Goal: Transaction & Acquisition: Purchase product/service

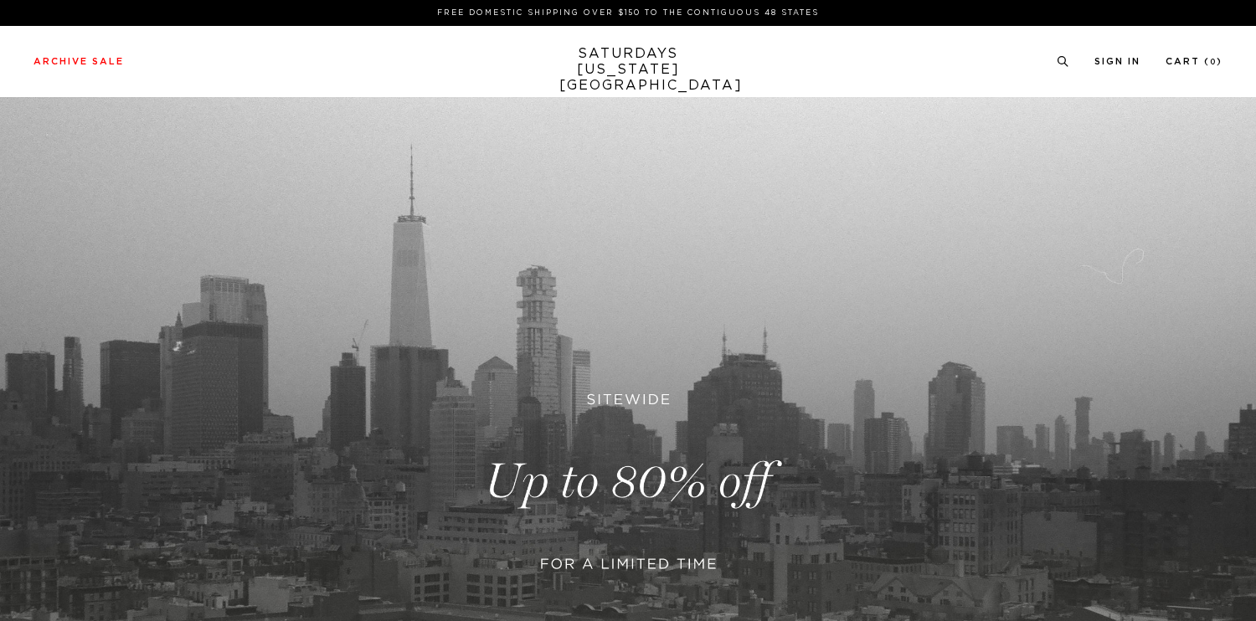
click at [670, 470] on link at bounding box center [628, 481] width 1256 height 768
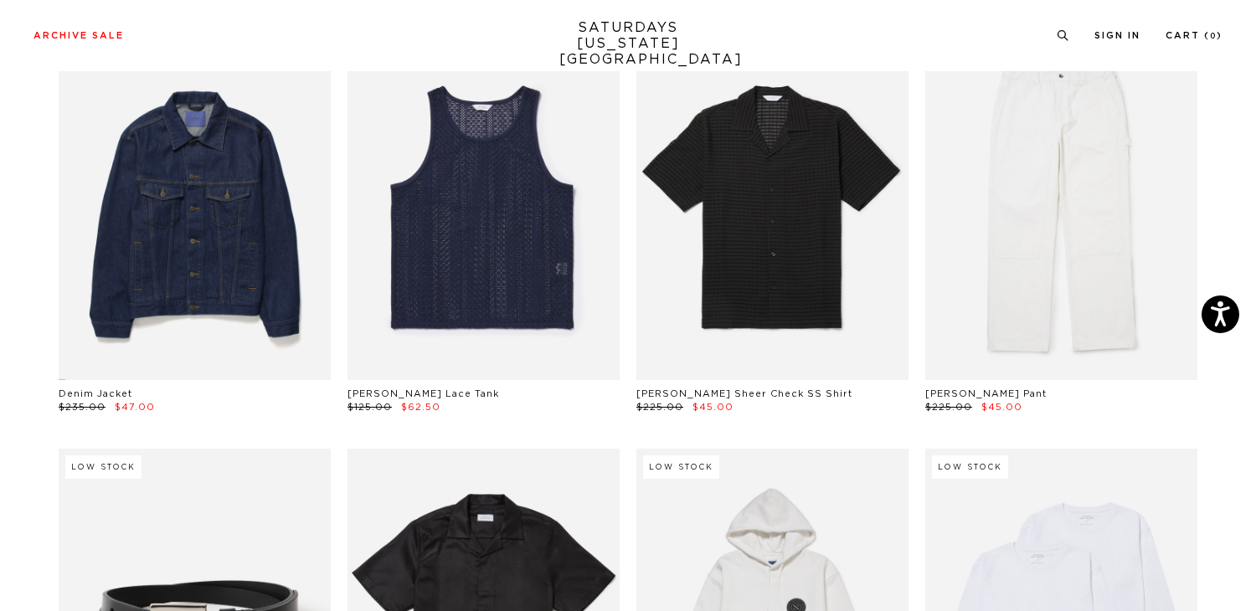
scroll to position [958, 0]
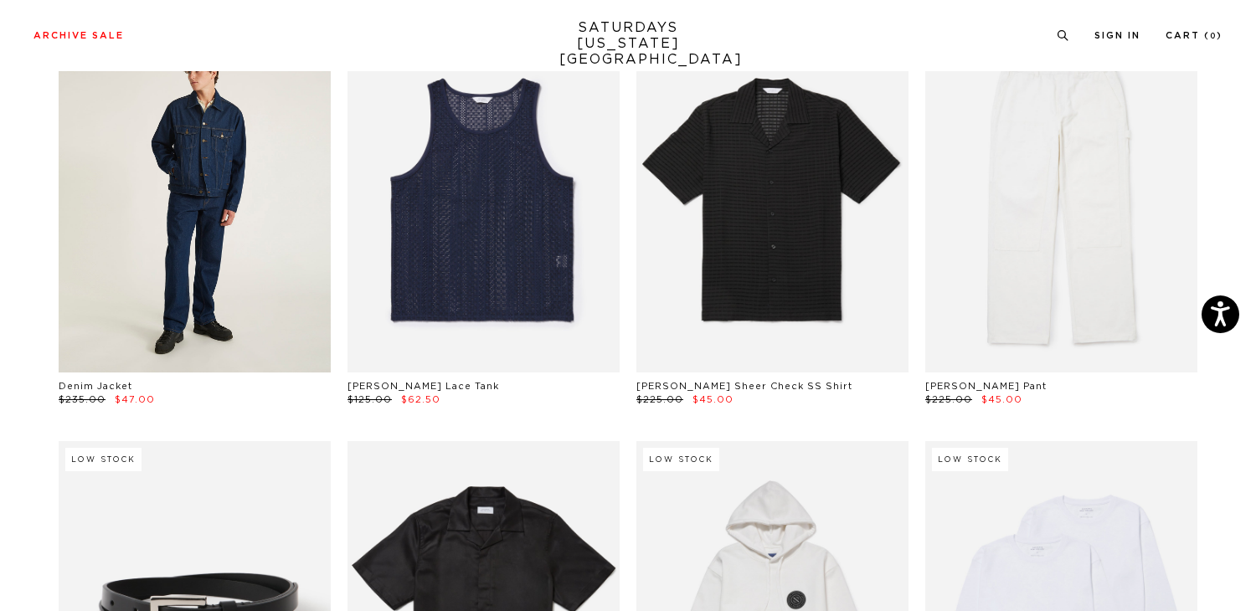
click at [249, 261] on link at bounding box center [195, 203] width 272 height 340
click at [143, 261] on link at bounding box center [195, 203] width 272 height 340
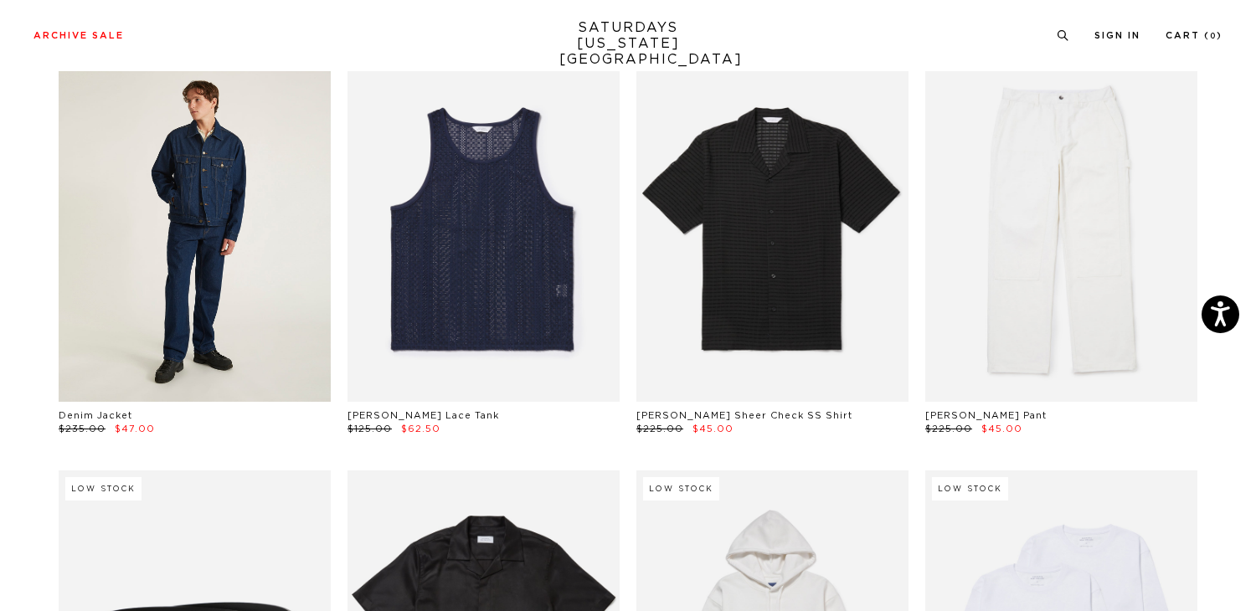
scroll to position [852, 0]
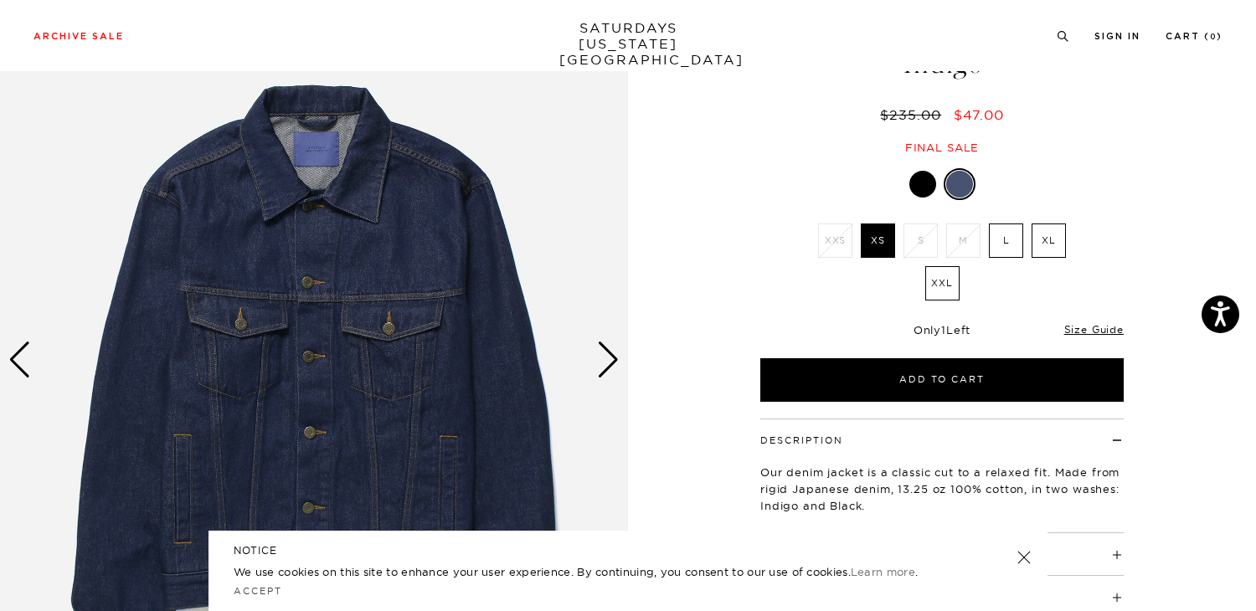
scroll to position [127, 0]
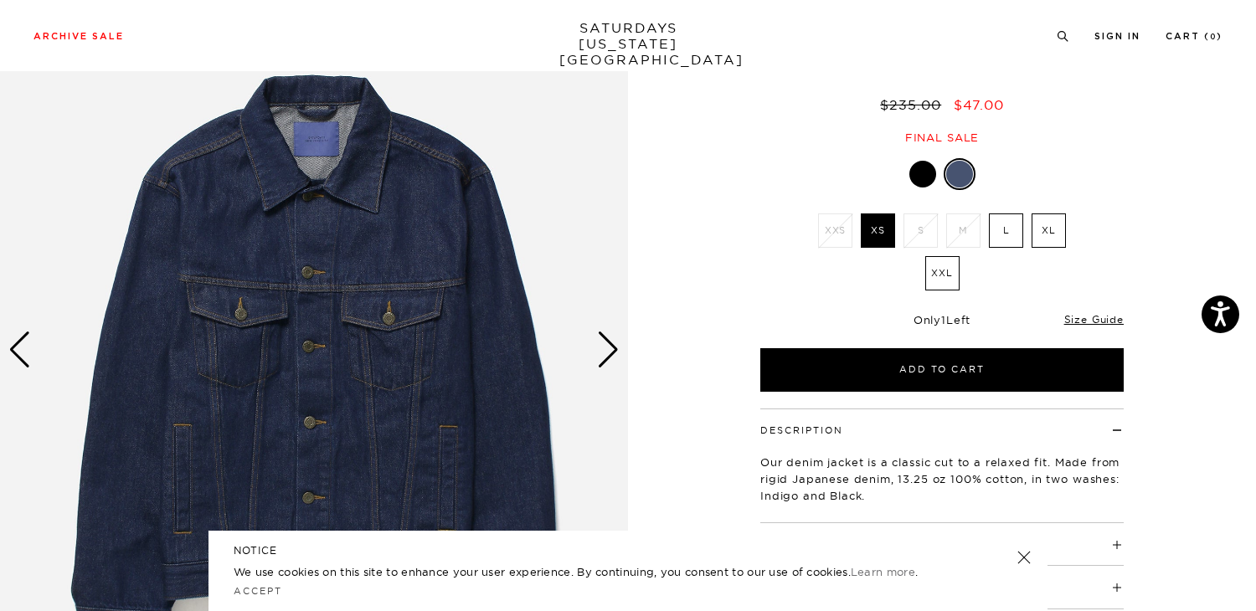
click at [964, 235] on li "M" at bounding box center [963, 230] width 43 height 34
click at [1004, 237] on label "L" at bounding box center [1006, 230] width 34 height 34
click at [0, 0] on input "L" at bounding box center [0, 0] width 0 height 0
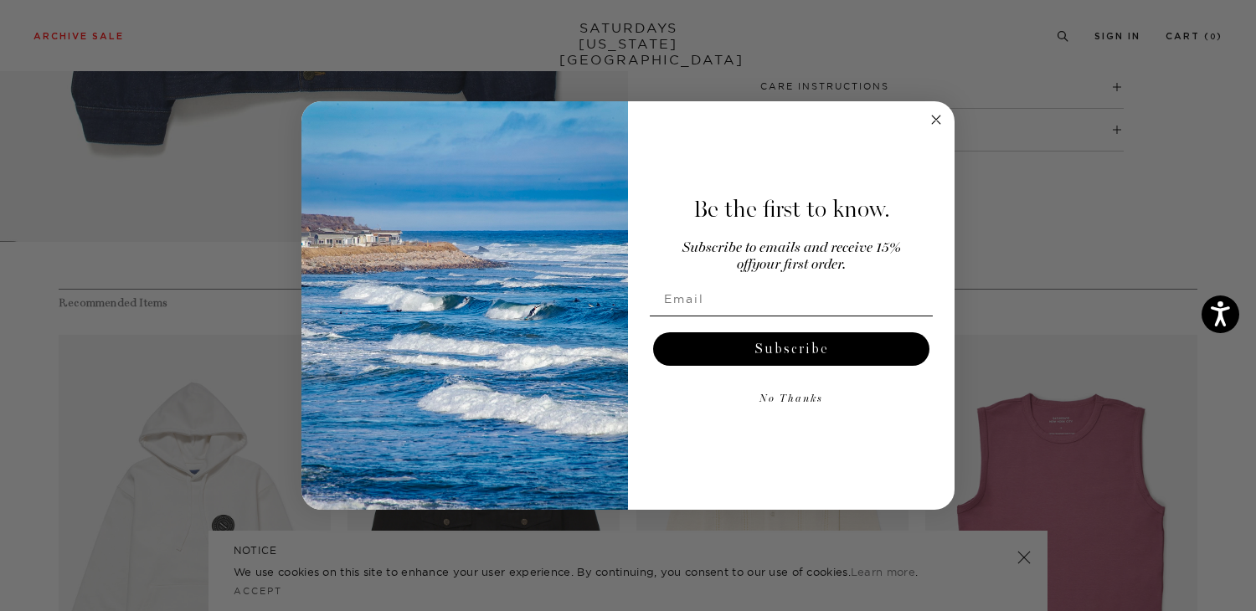
scroll to position [610, 0]
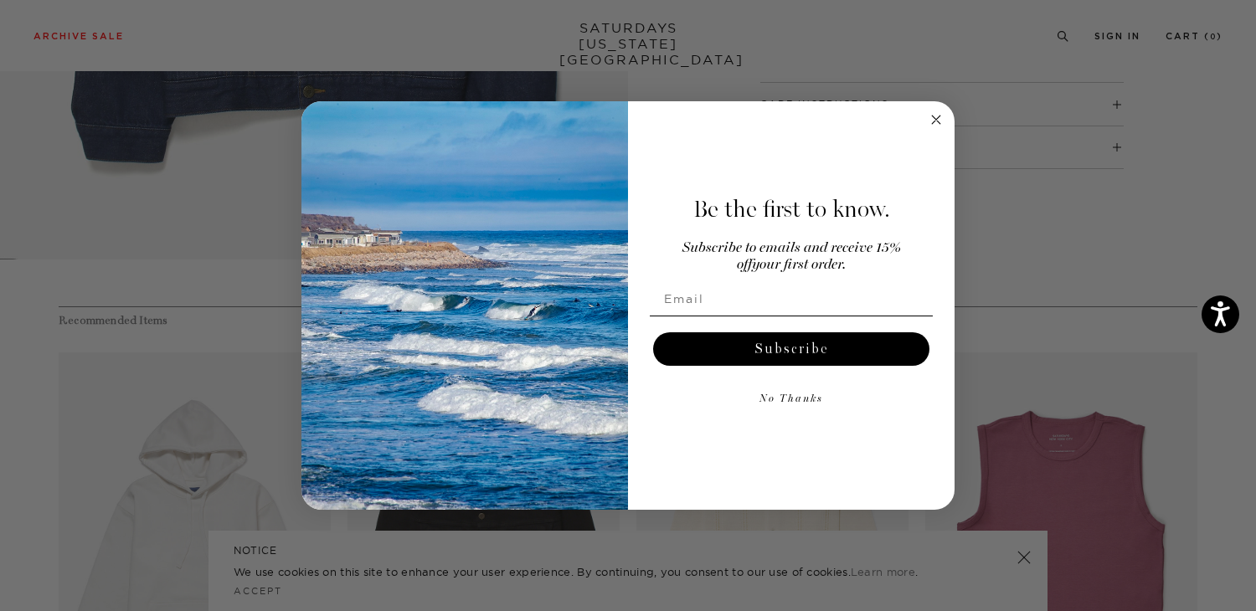
click at [922, 116] on form "Be the first to know. Subscribe to emails and receive 15% off your first order.…" at bounding box center [627, 305] width 653 height 408
click at [932, 111] on circle "Close dialog" at bounding box center [936, 119] width 19 height 19
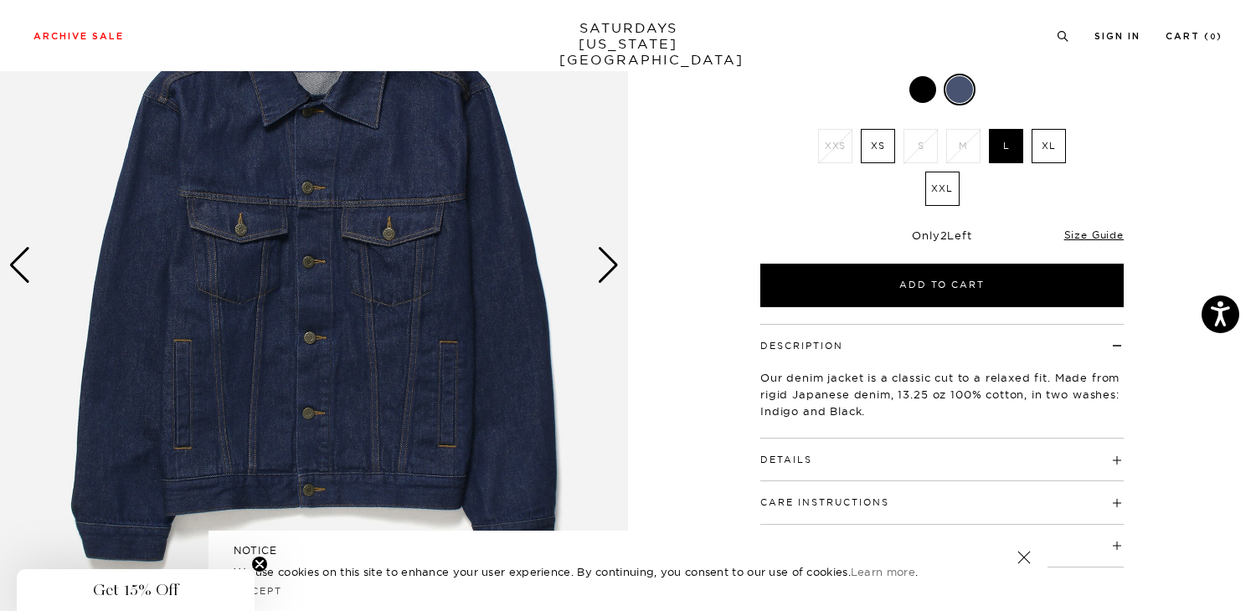
scroll to position [223, 0]
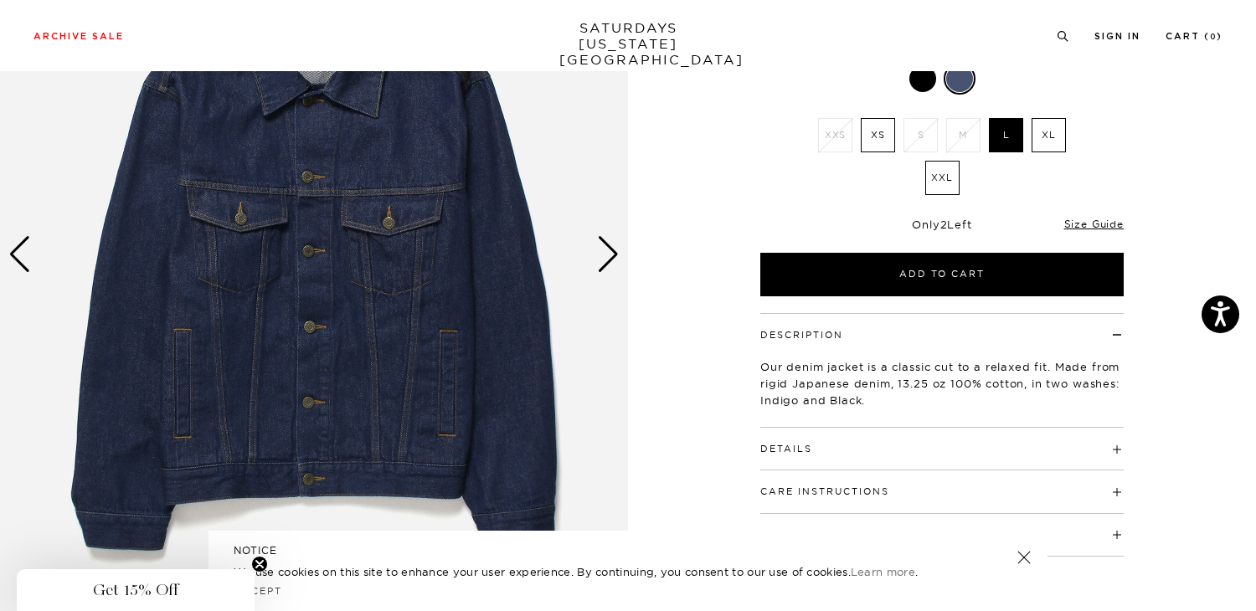
click at [1123, 443] on h4 "Details" at bounding box center [941, 442] width 363 height 28
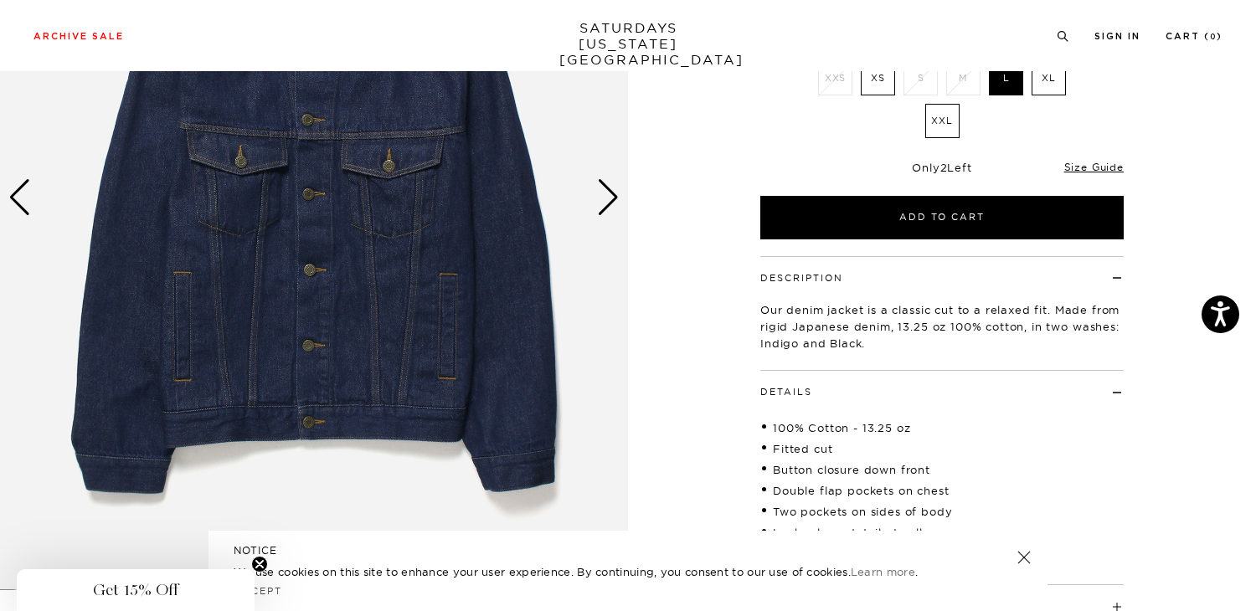
scroll to position [107, 0]
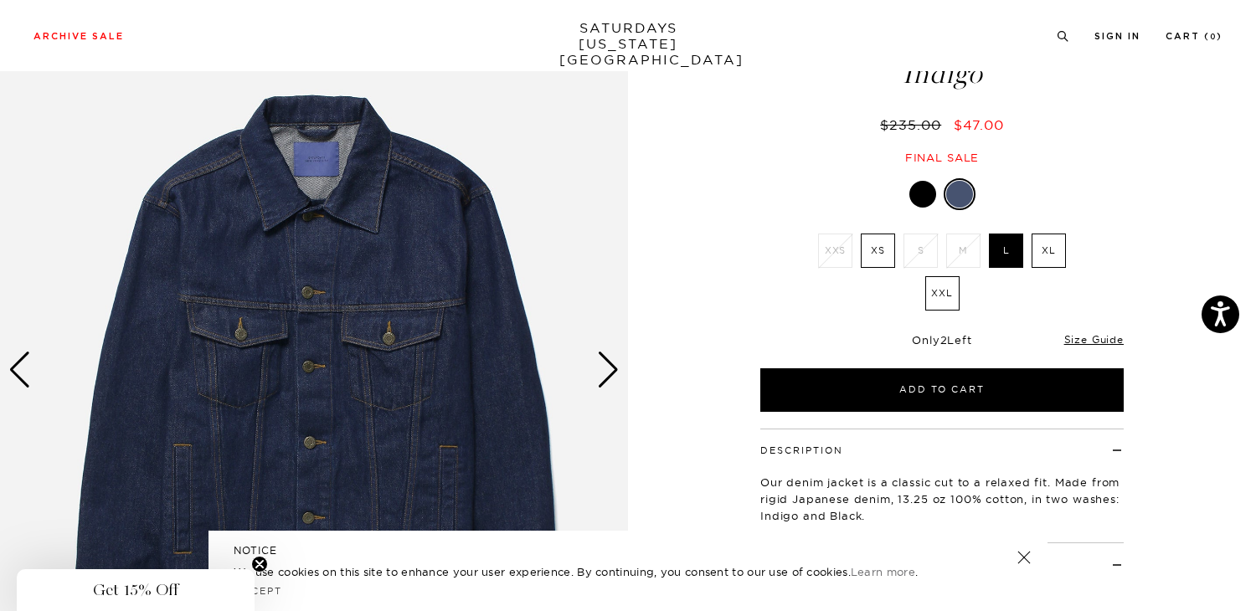
click at [609, 378] on div "Next slide" at bounding box center [608, 370] width 23 height 37
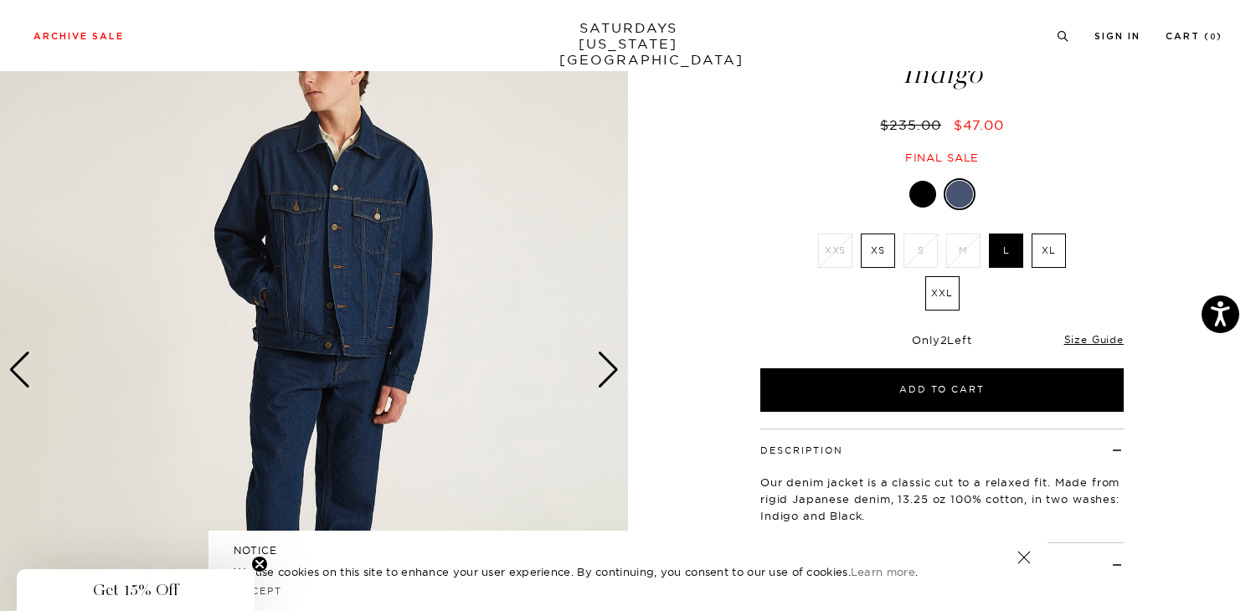
click at [609, 378] on div "Next slide" at bounding box center [608, 370] width 23 height 37
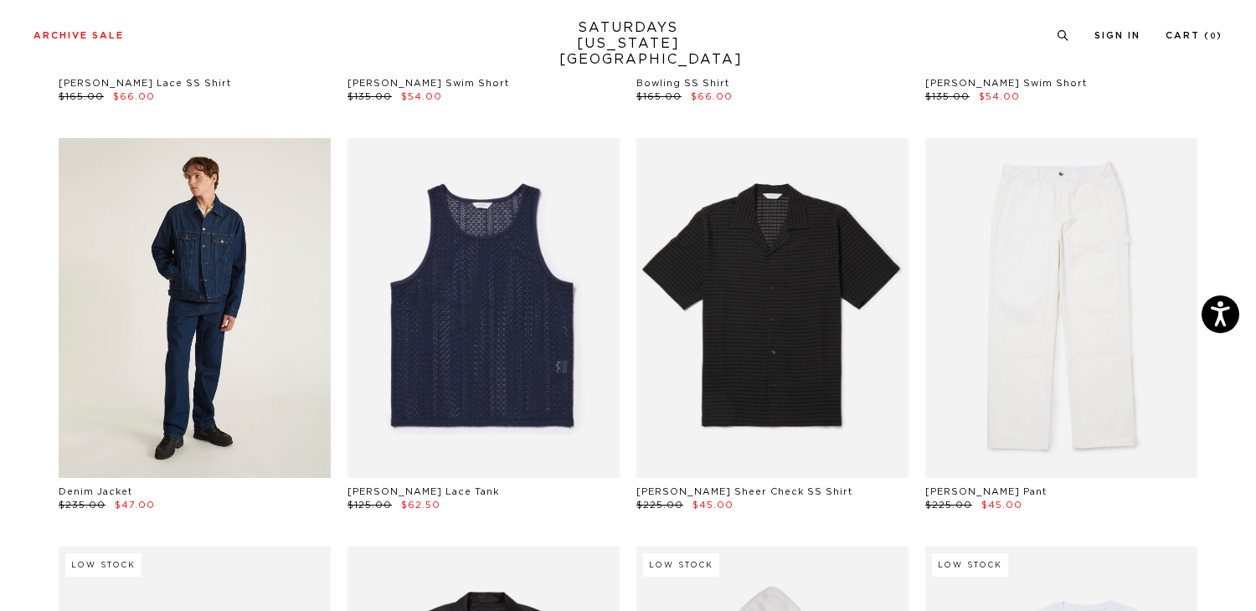
click at [221, 312] on link at bounding box center [195, 308] width 272 height 340
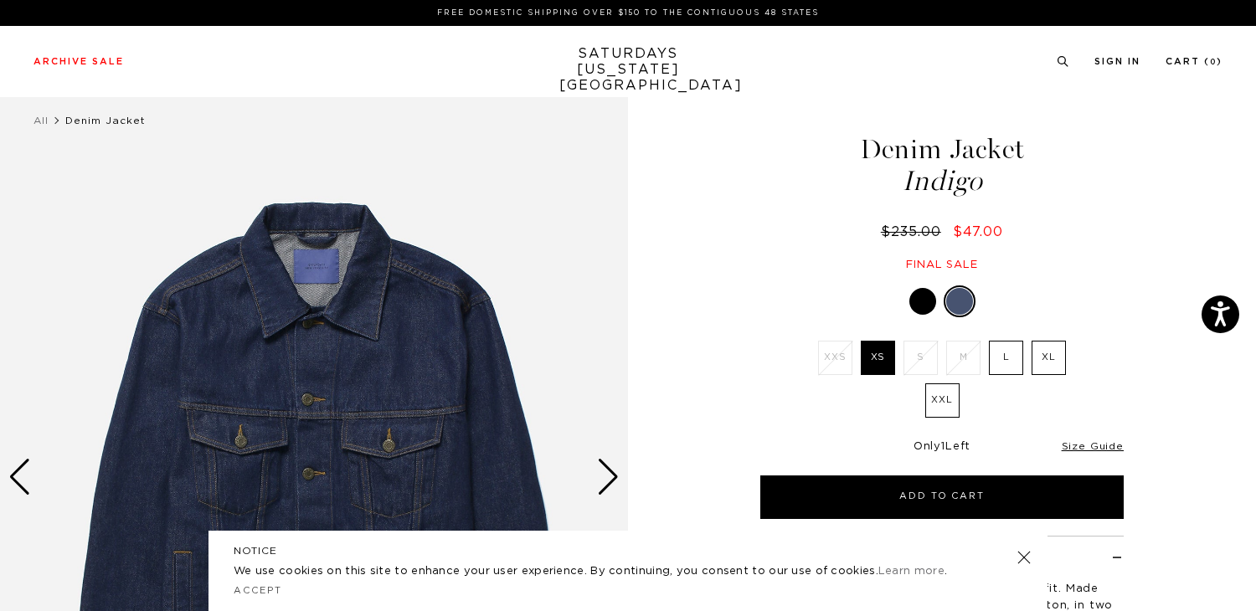
click at [907, 296] on div at bounding box center [941, 301] width 363 height 32
click at [915, 301] on div at bounding box center [922, 301] width 27 height 27
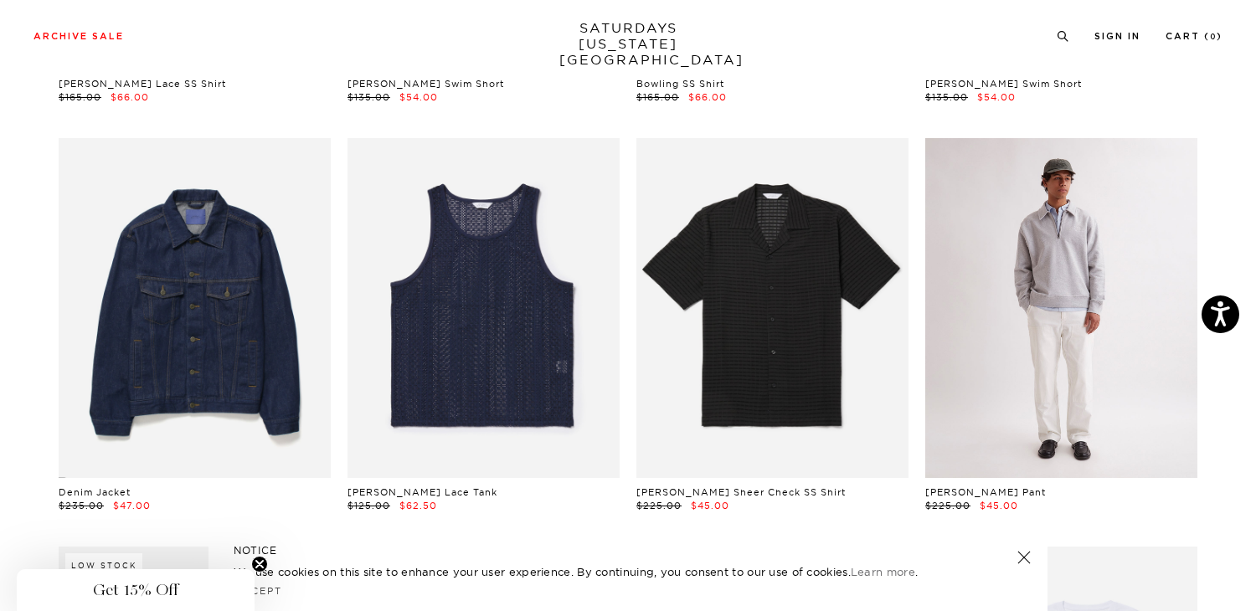
click at [1076, 405] on link at bounding box center [1061, 308] width 272 height 340
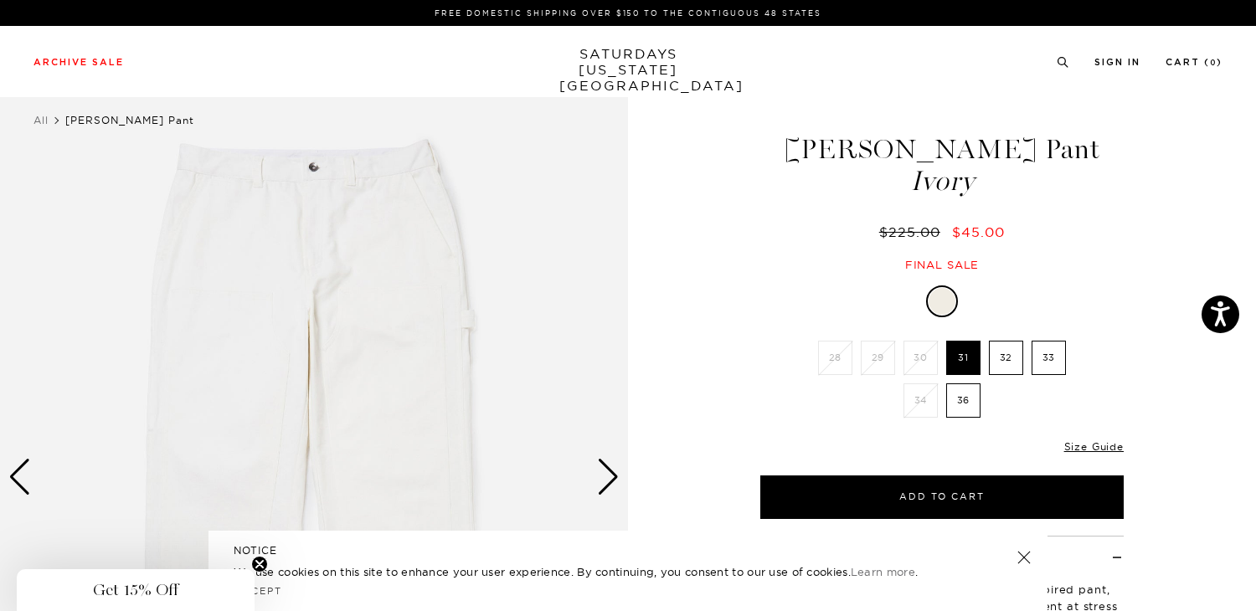
click at [1005, 350] on label "32" at bounding box center [1006, 358] width 34 height 34
click at [0, 0] on input "32" at bounding box center [0, 0] width 0 height 0
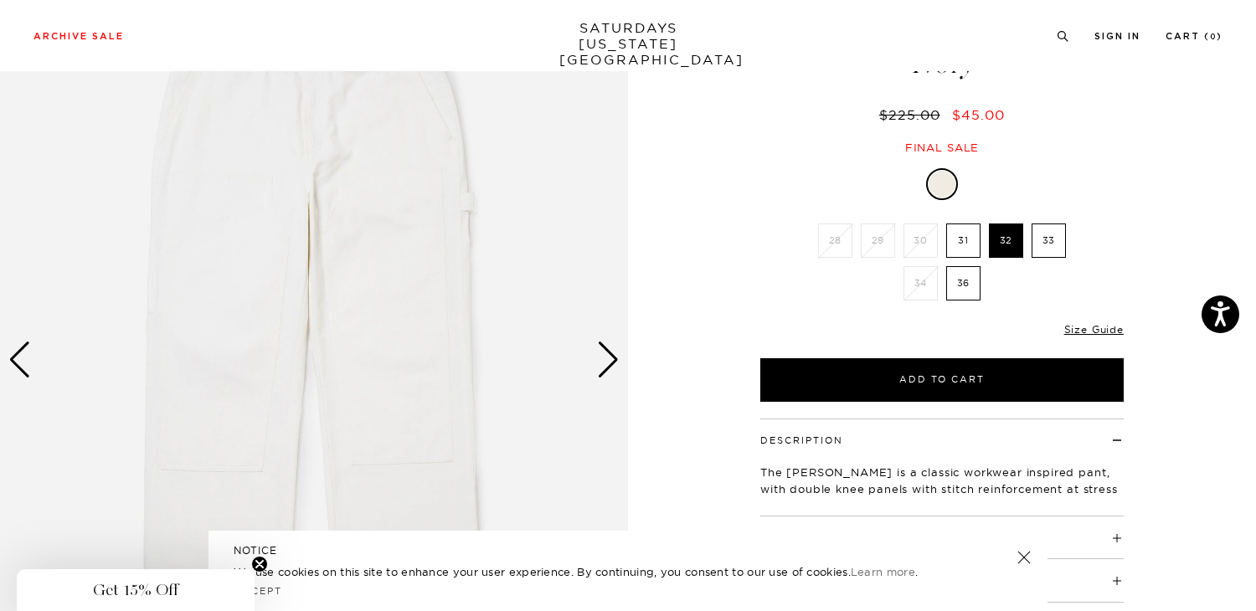
scroll to position [119, 0]
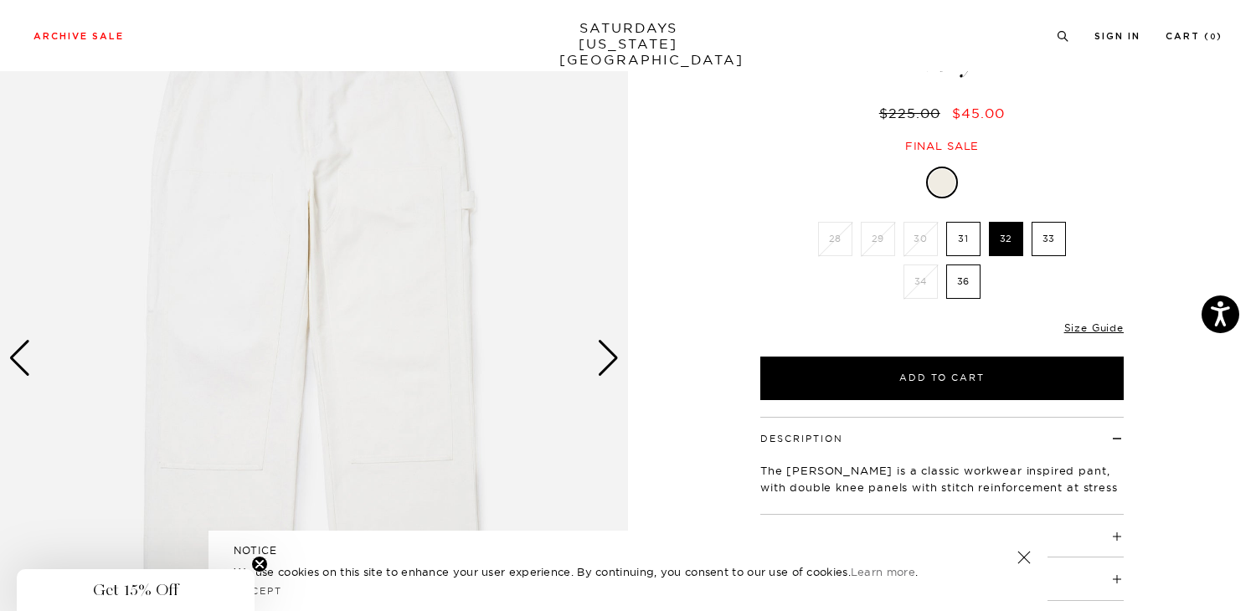
click at [605, 350] on div "Next slide" at bounding box center [608, 358] width 23 height 37
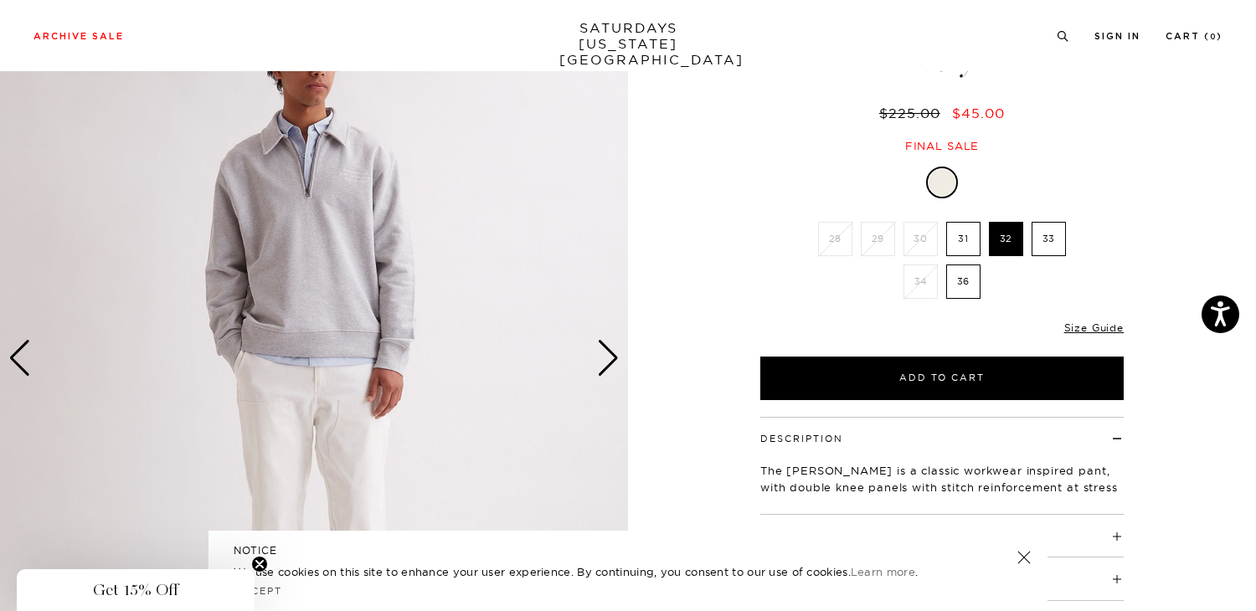
click at [605, 350] on div "Next slide" at bounding box center [608, 358] width 23 height 37
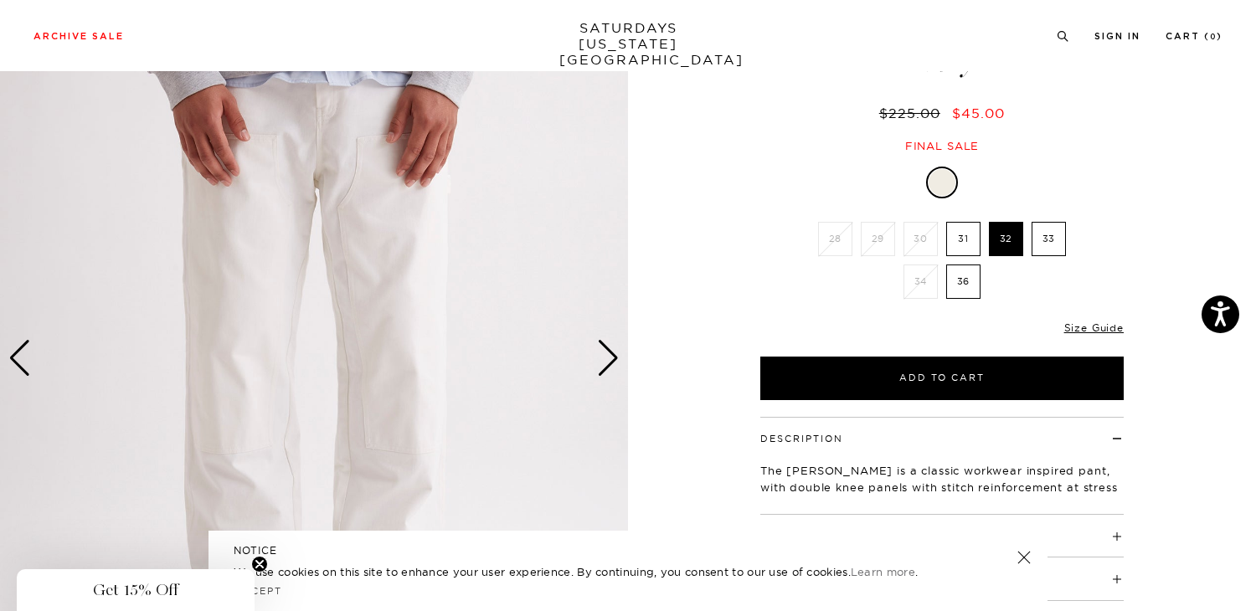
scroll to position [0, 0]
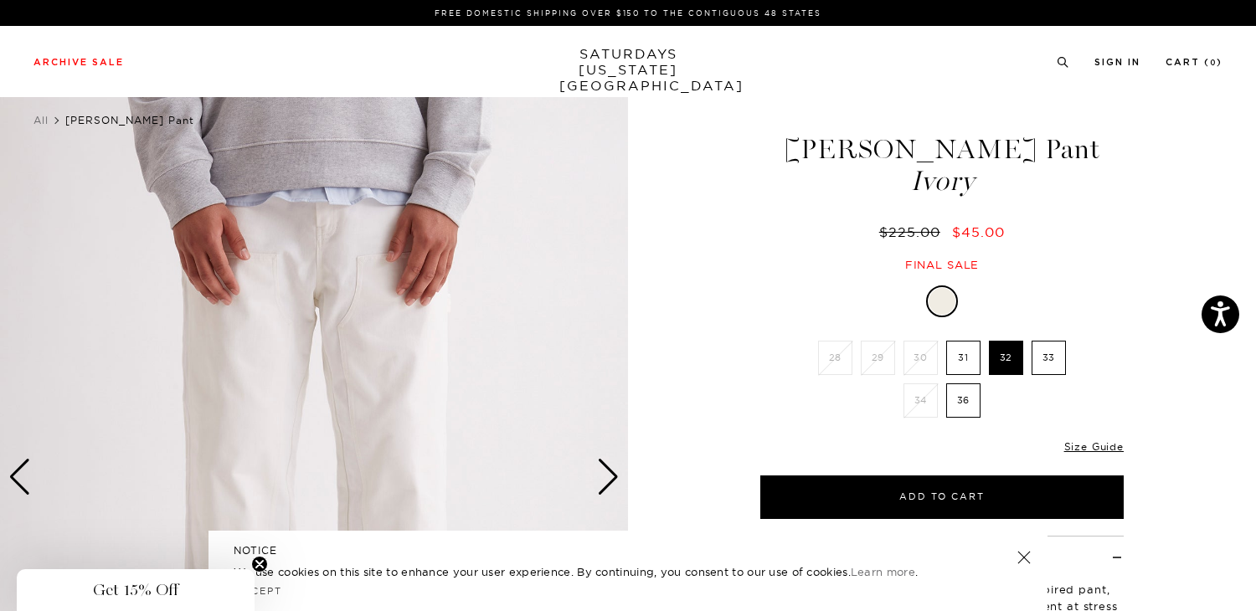
click at [968, 367] on label "31" at bounding box center [963, 358] width 34 height 34
click at [0, 0] on input "31" at bounding box center [0, 0] width 0 height 0
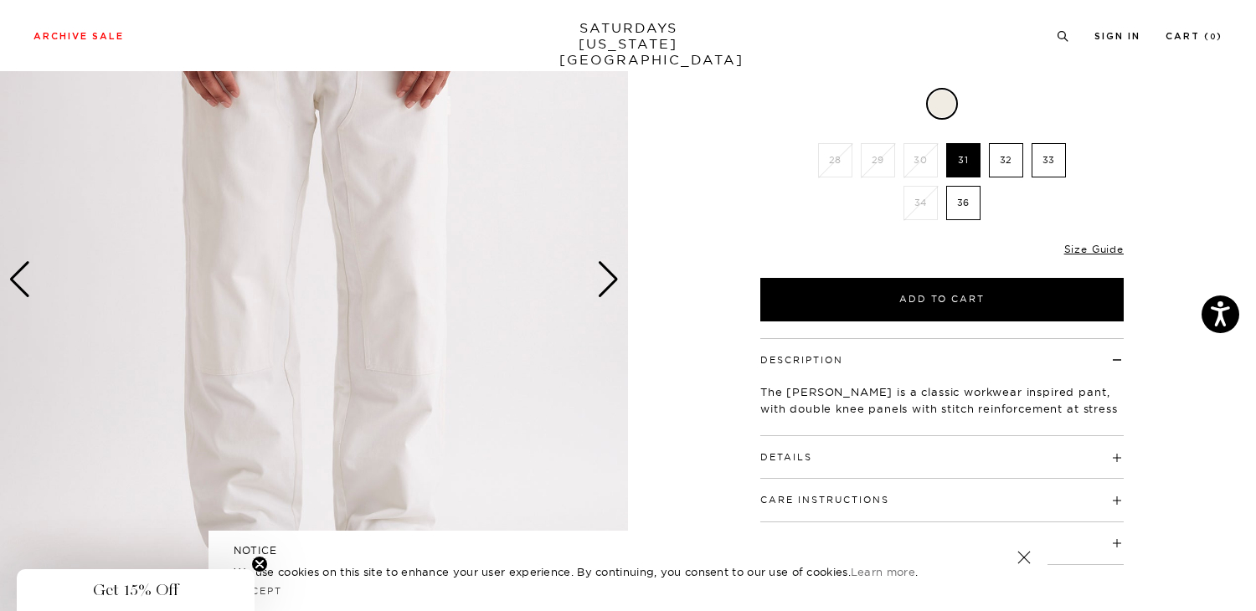
scroll to position [48, 0]
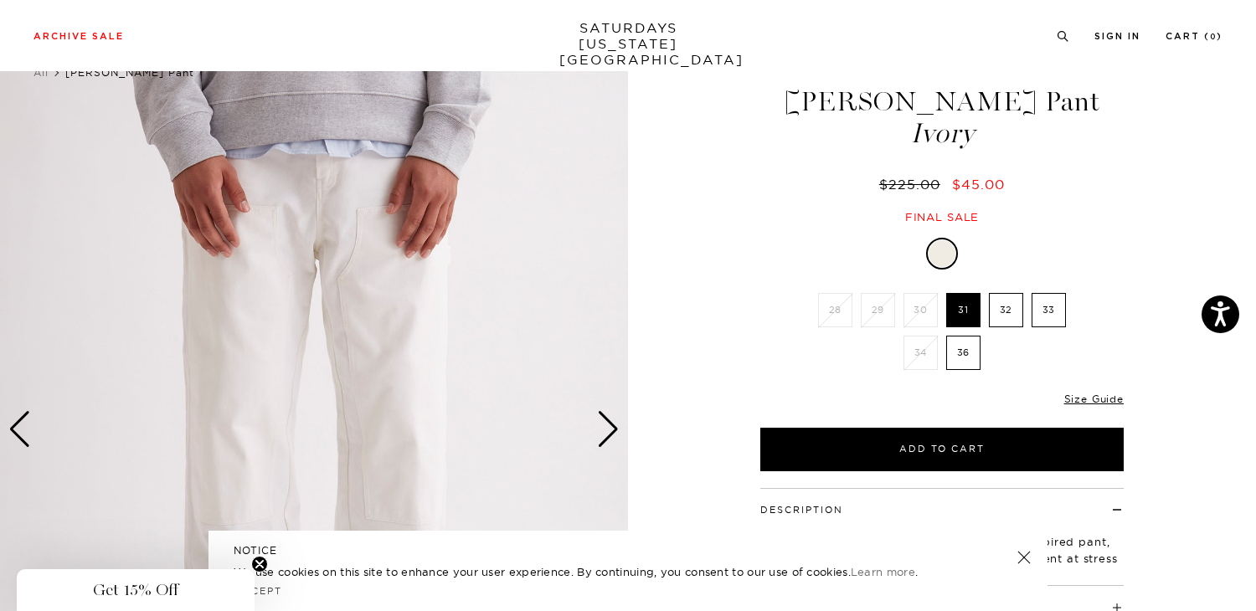
click at [621, 450] on img at bounding box center [314, 429] width 628 height 785
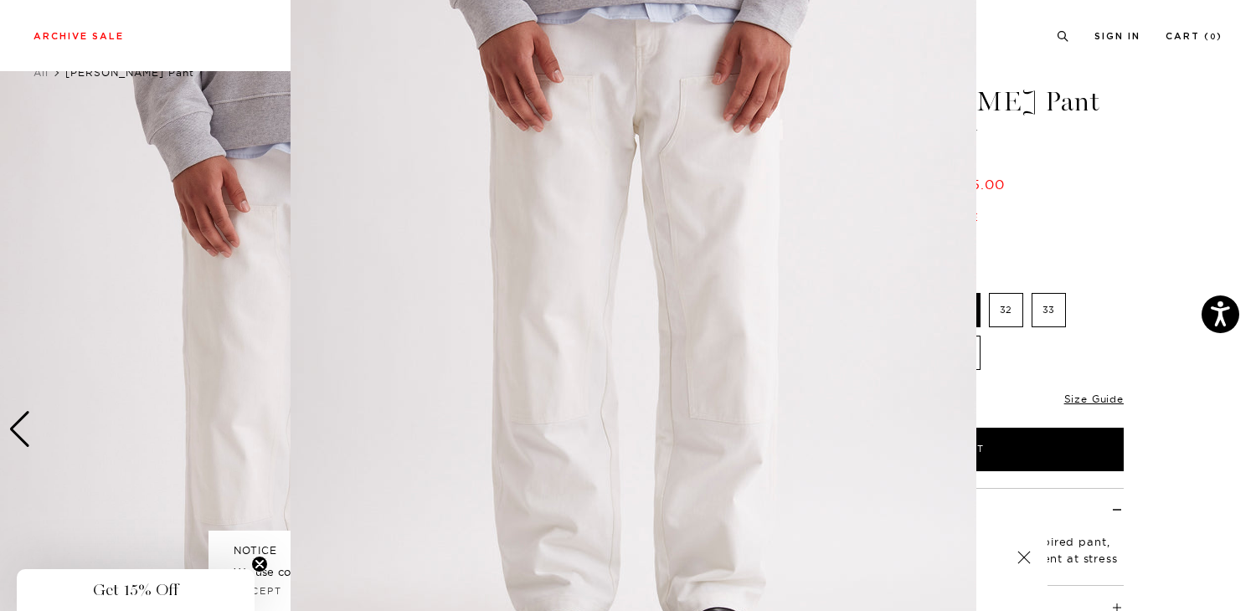
scroll to position [98, 0]
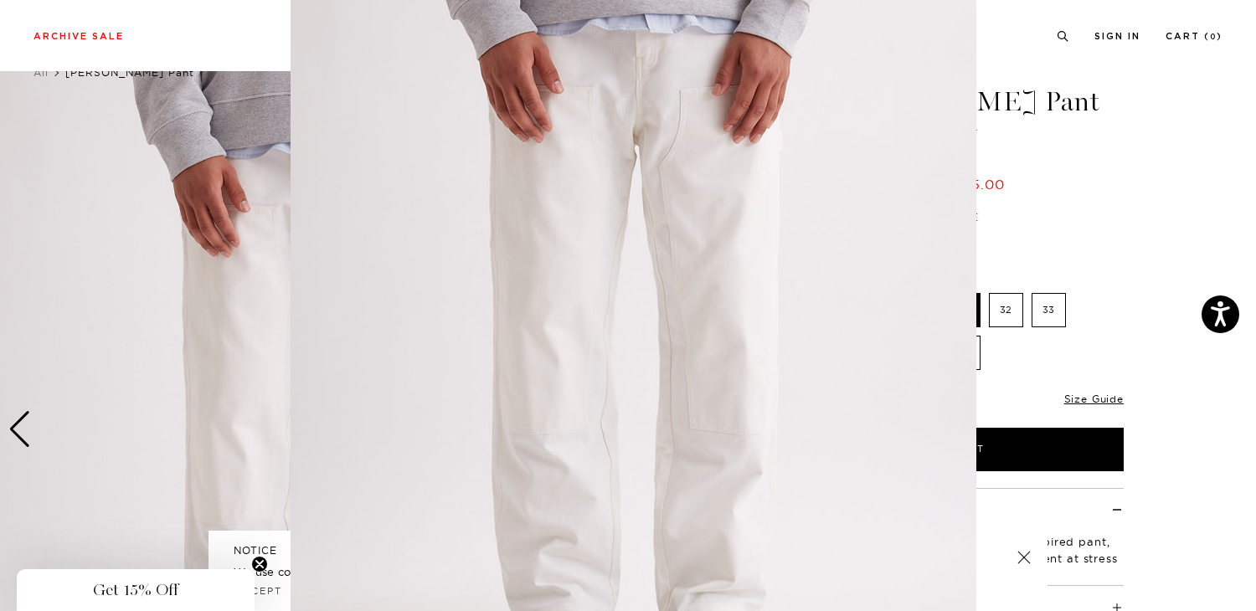
click at [1141, 184] on figure at bounding box center [628, 305] width 1256 height 611
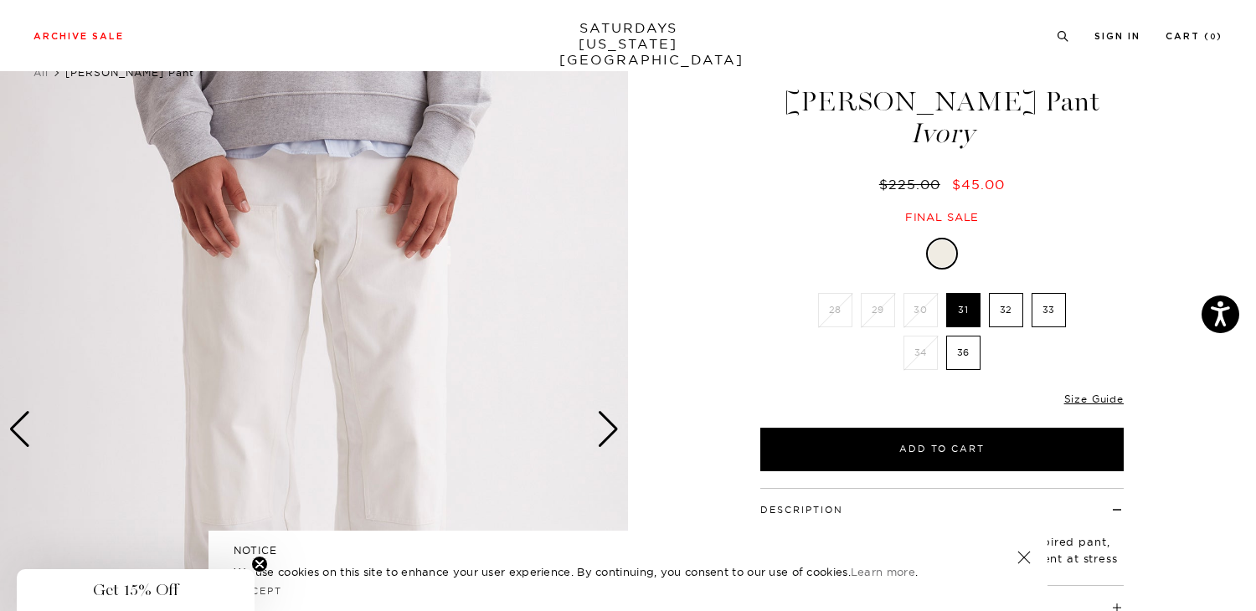
scroll to position [0, 0]
click at [607, 429] on div "Next slide" at bounding box center [608, 429] width 23 height 37
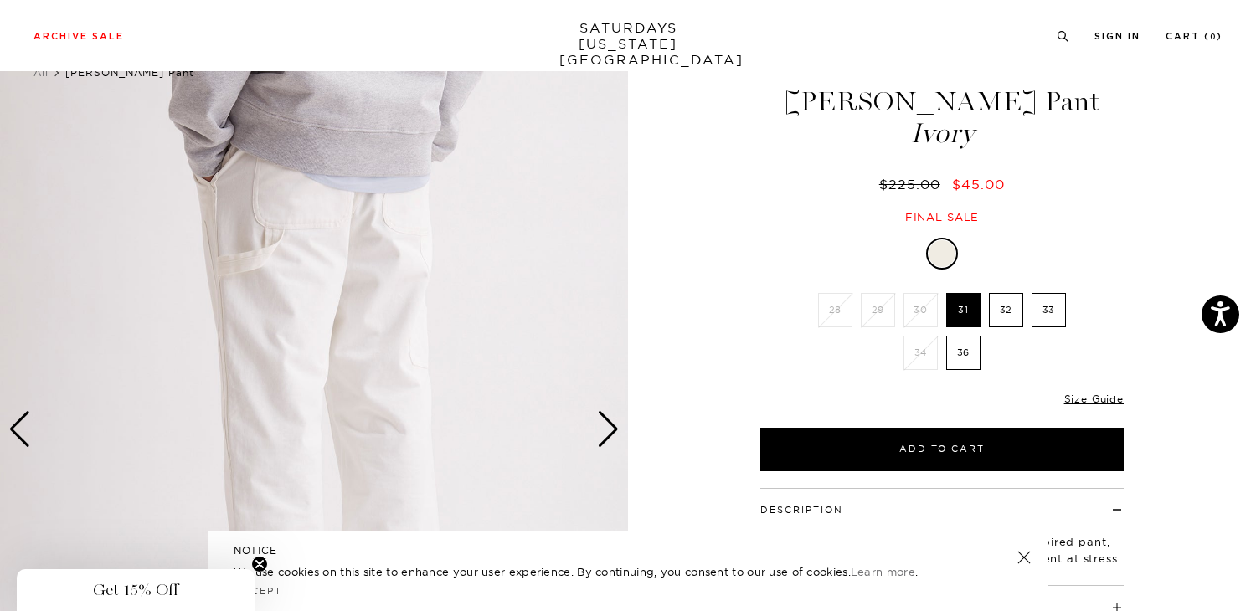
click at [607, 429] on div "Next slide" at bounding box center [608, 429] width 23 height 37
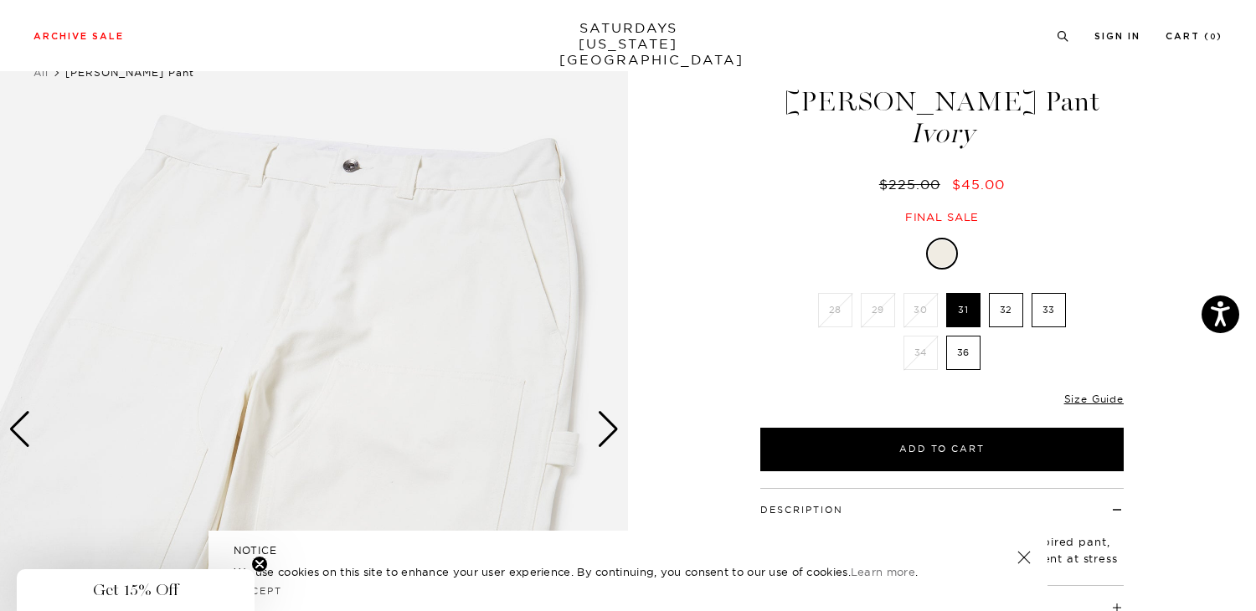
click at [607, 429] on div "Next slide" at bounding box center [608, 429] width 23 height 37
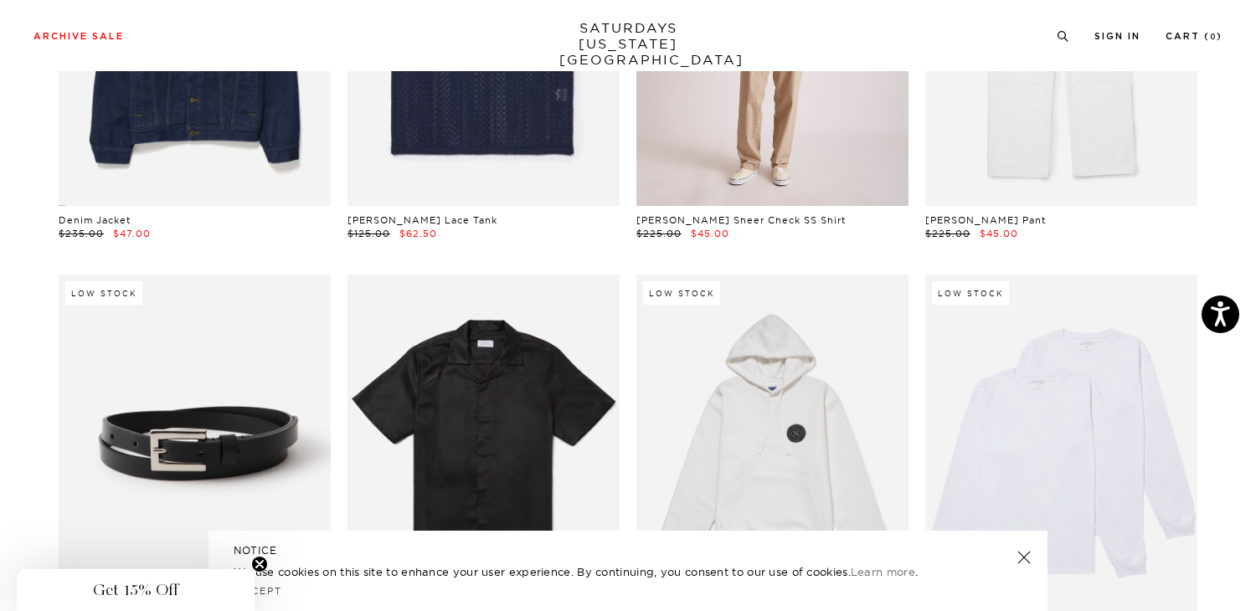
scroll to position [1285, 0]
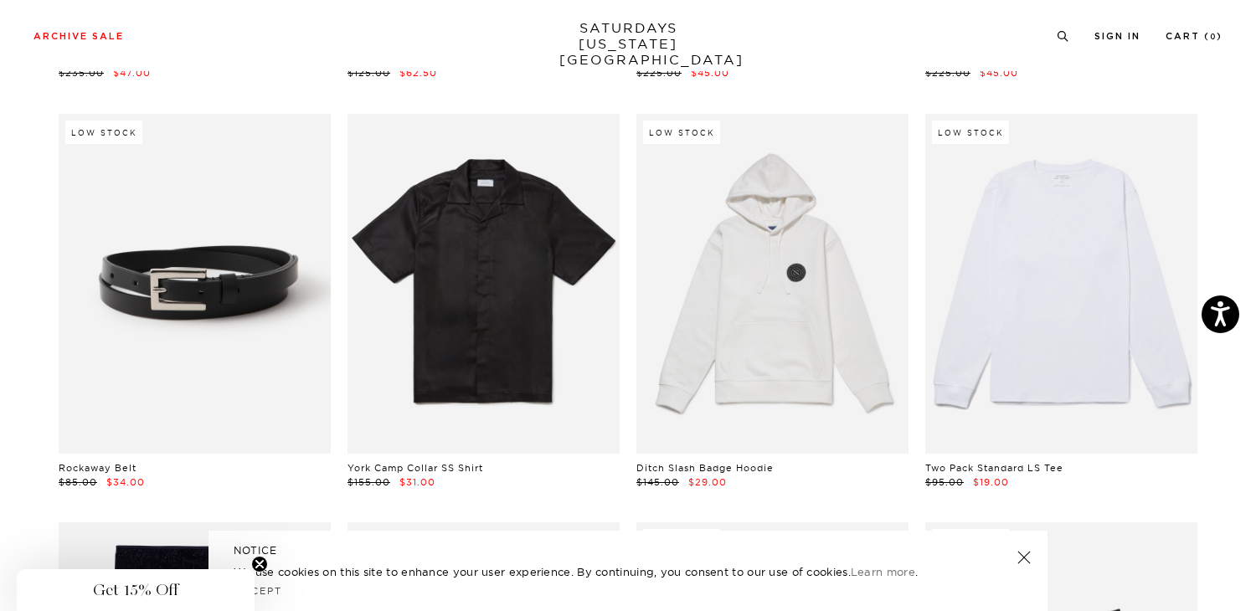
click at [1052, 348] on link at bounding box center [1061, 284] width 272 height 340
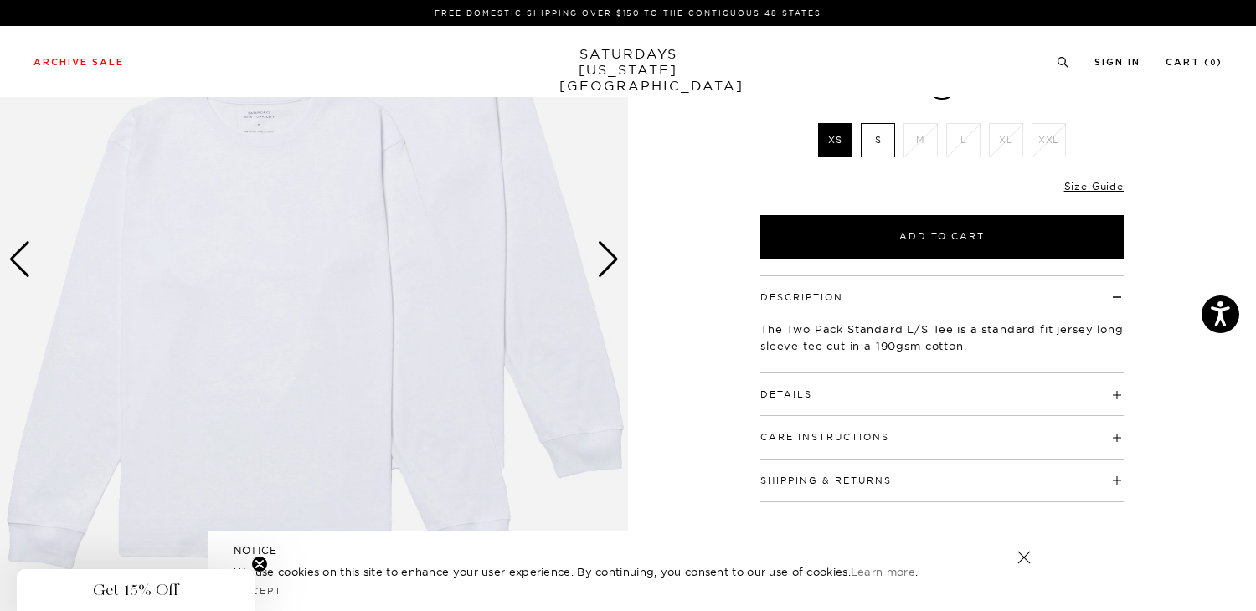
scroll to position [337, 0]
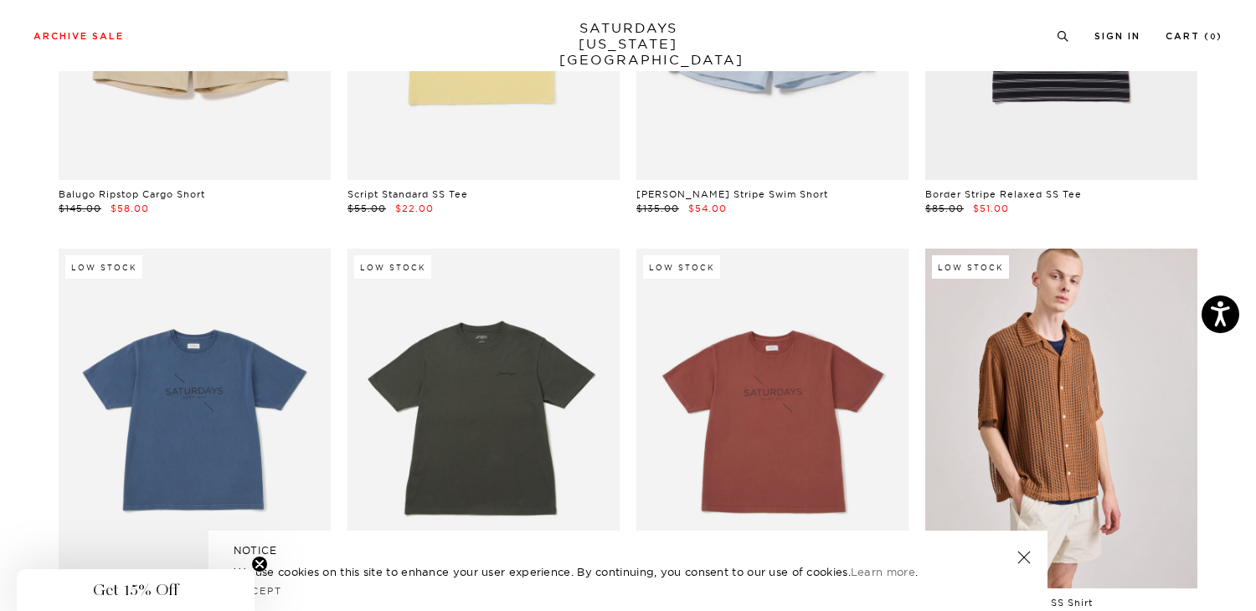
scroll to position [3411, 0]
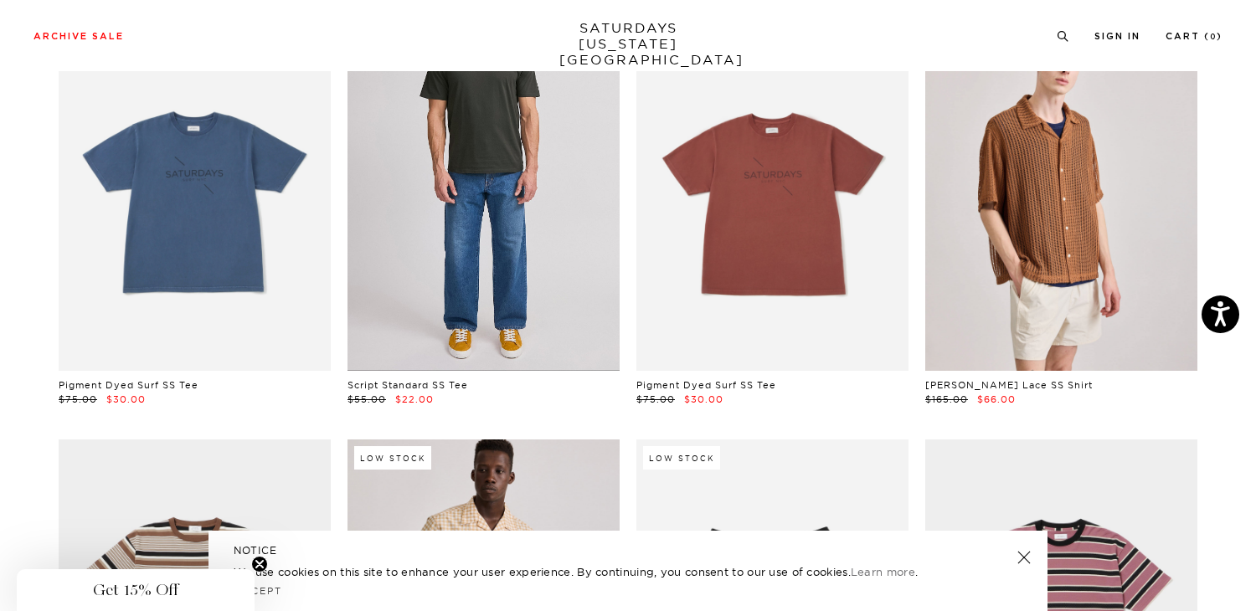
click at [502, 296] on link at bounding box center [483, 201] width 272 height 340
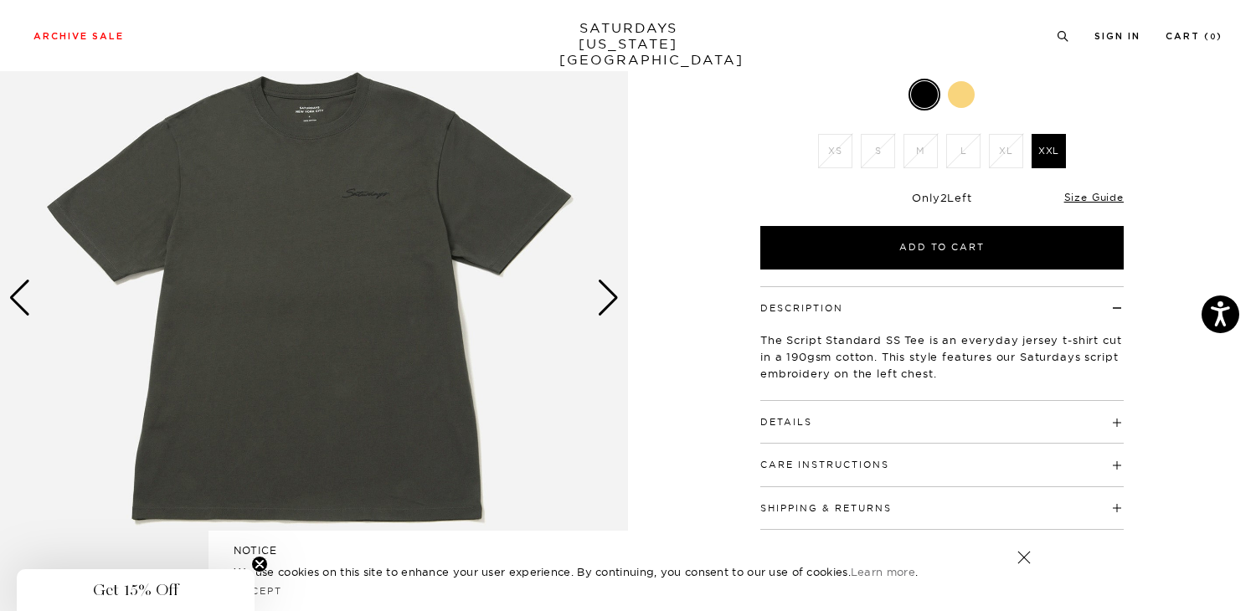
scroll to position [4, 0]
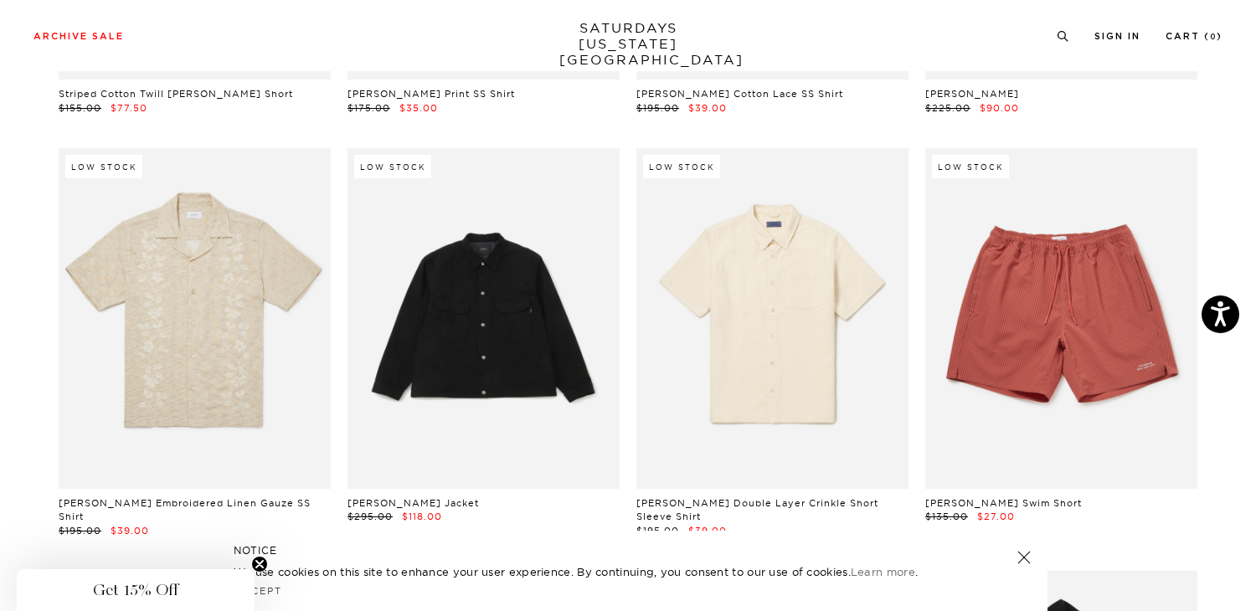
scroll to position [11990, 0]
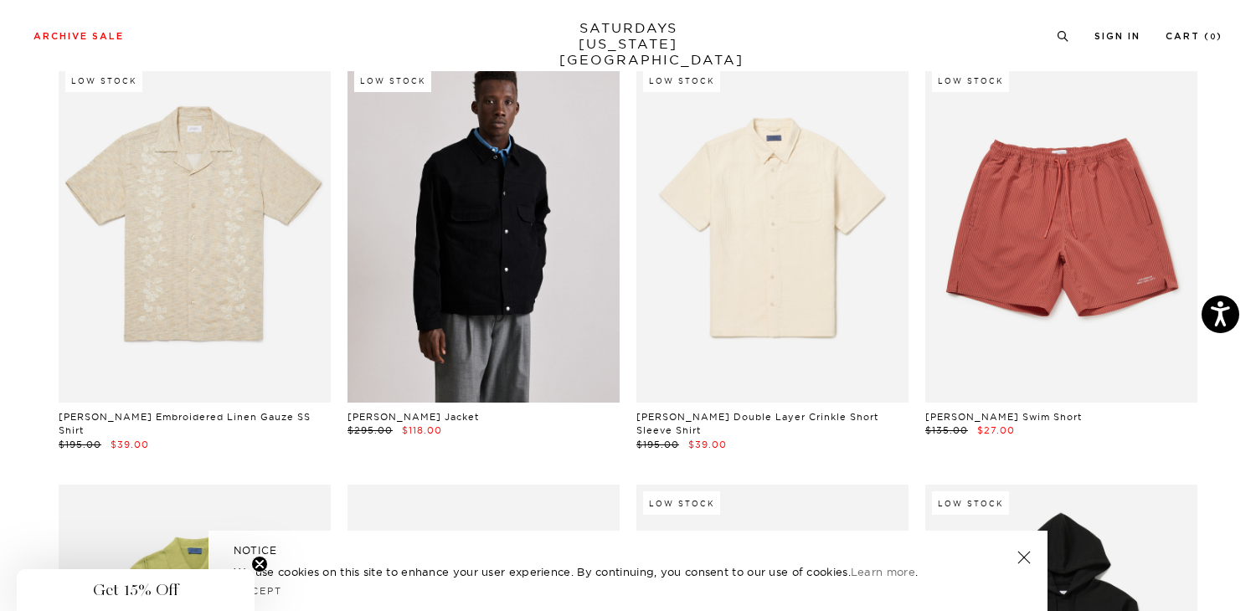
click at [579, 309] on link at bounding box center [483, 232] width 272 height 340
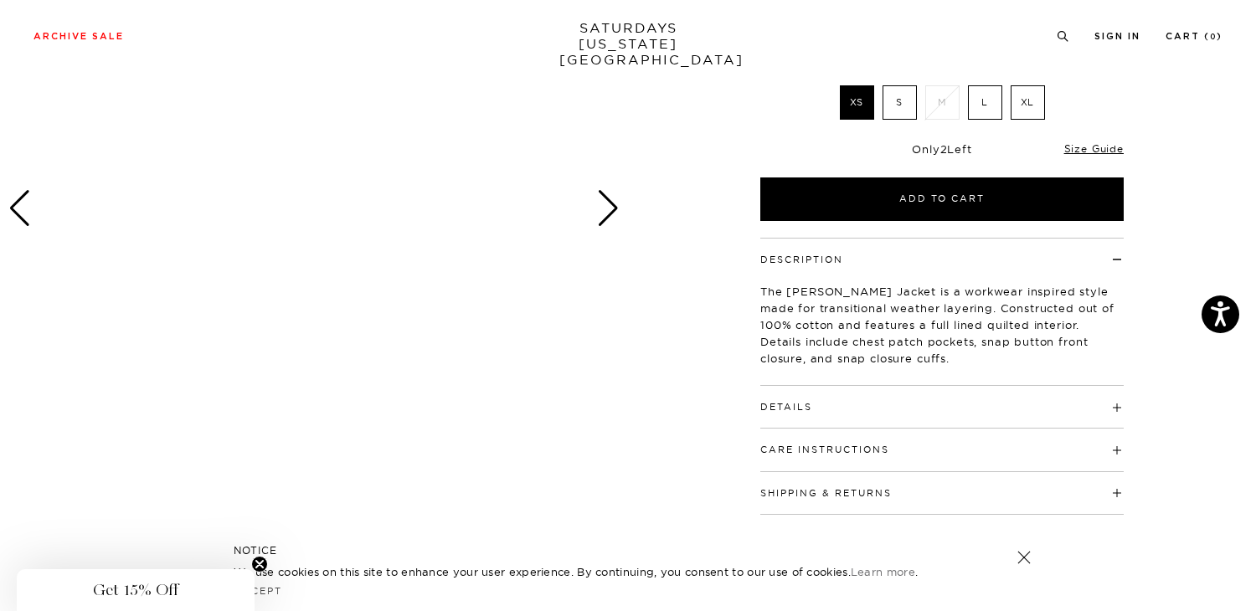
scroll to position [337, 0]
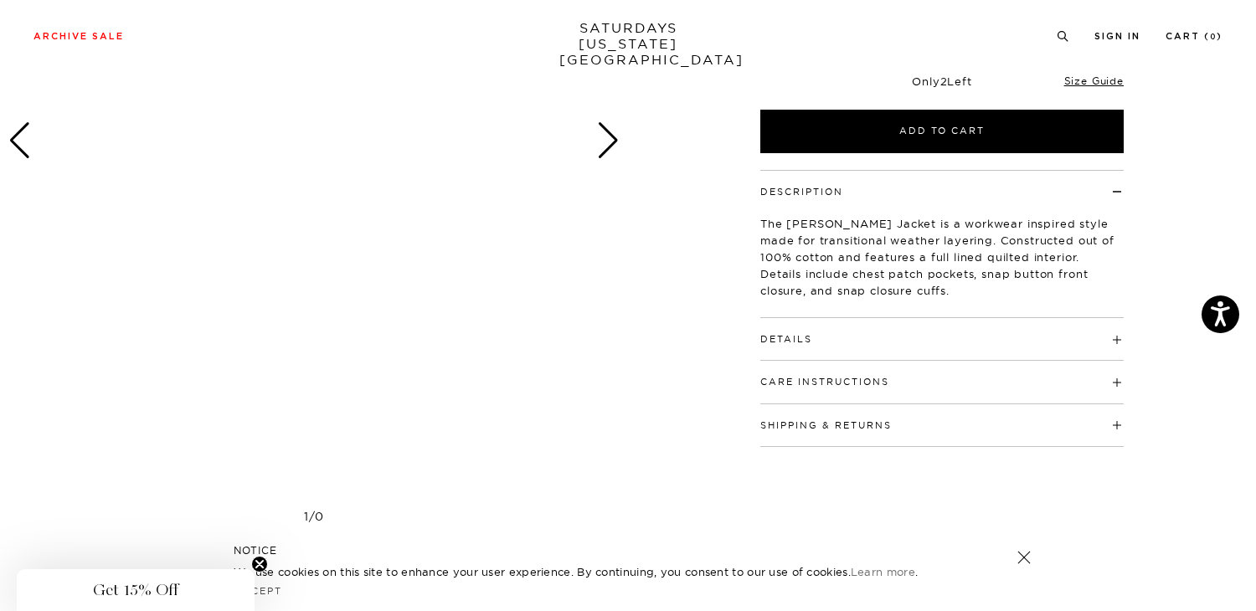
click at [377, 294] on div at bounding box center [314, 140] width 628 height 785
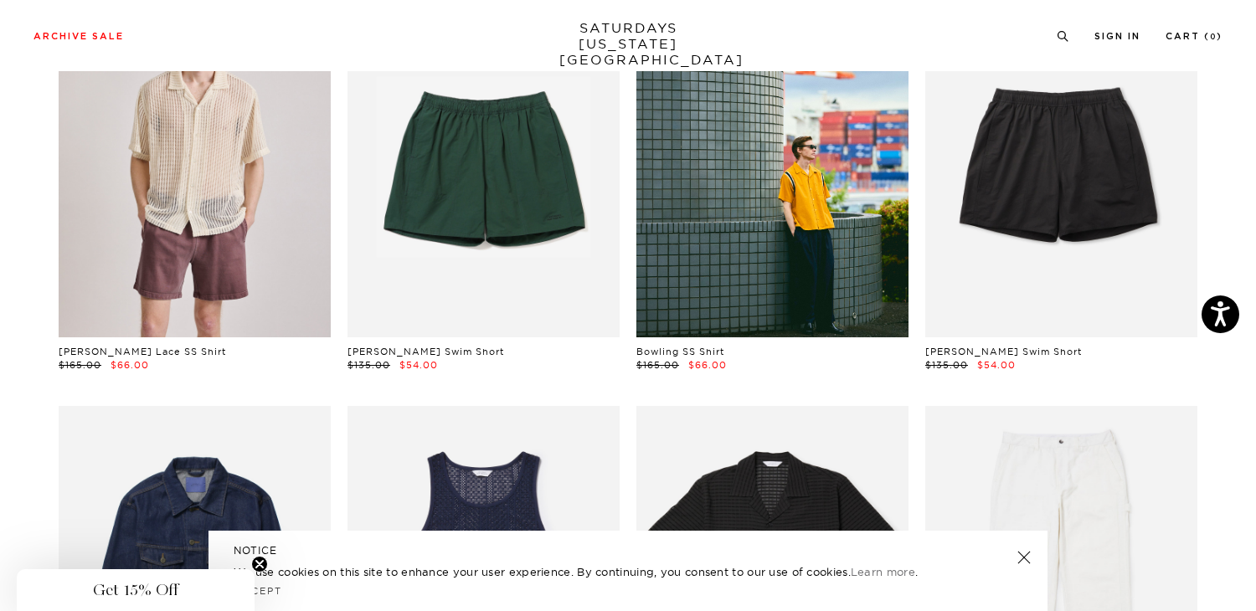
scroll to position [883, 0]
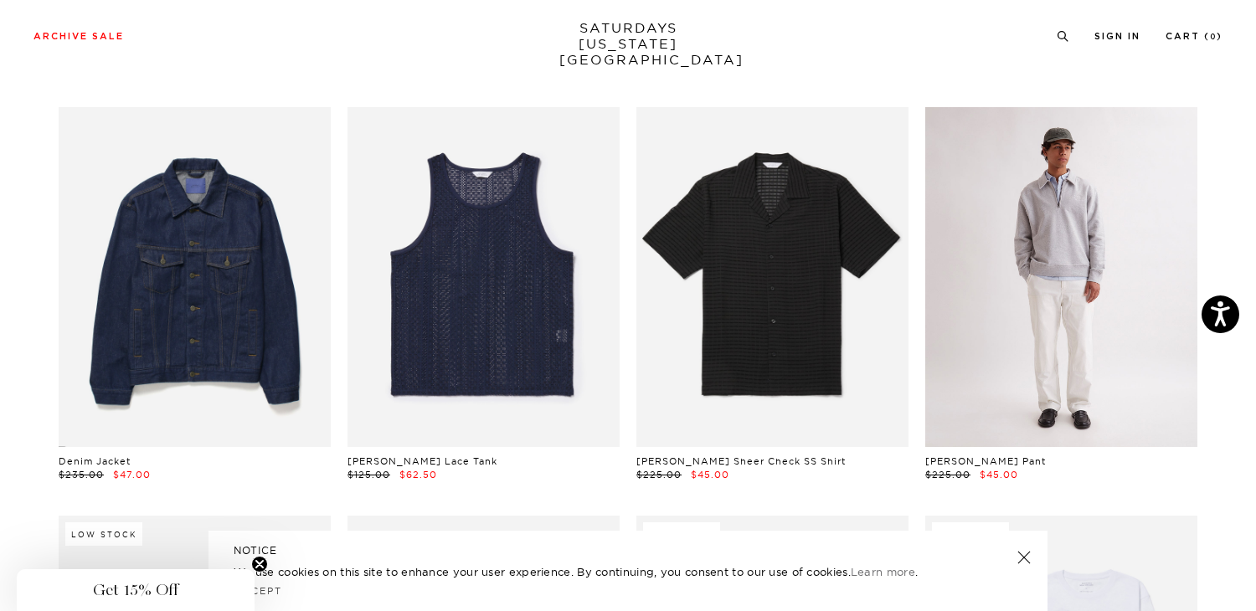
click at [1044, 346] on link at bounding box center [1061, 277] width 272 height 340
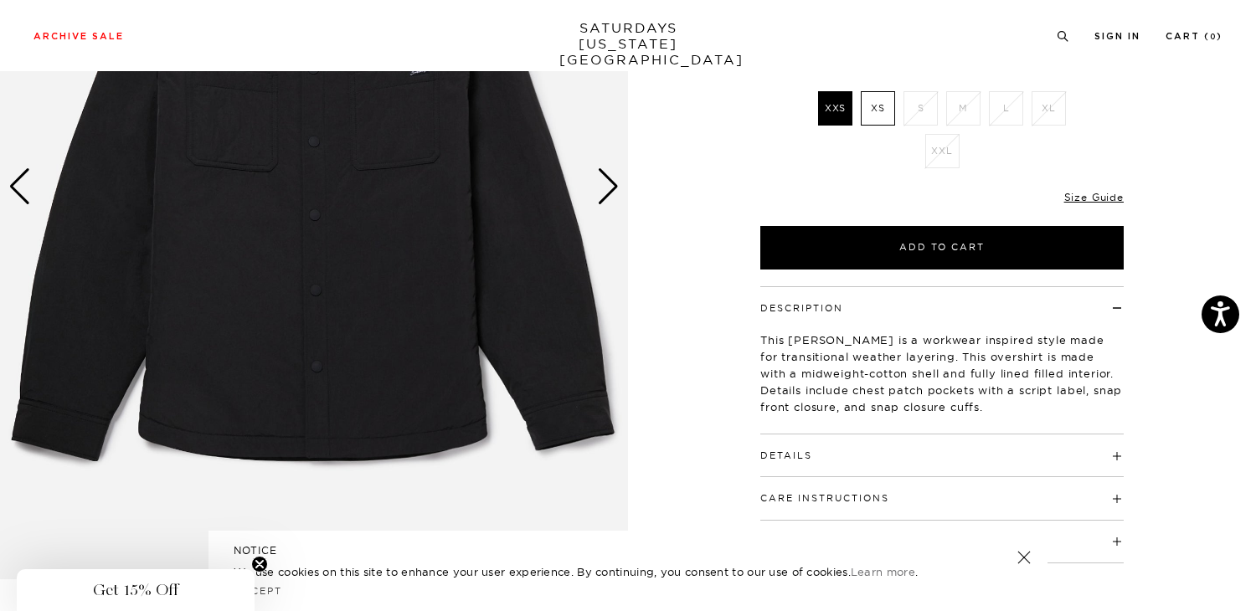
scroll to position [193, 0]
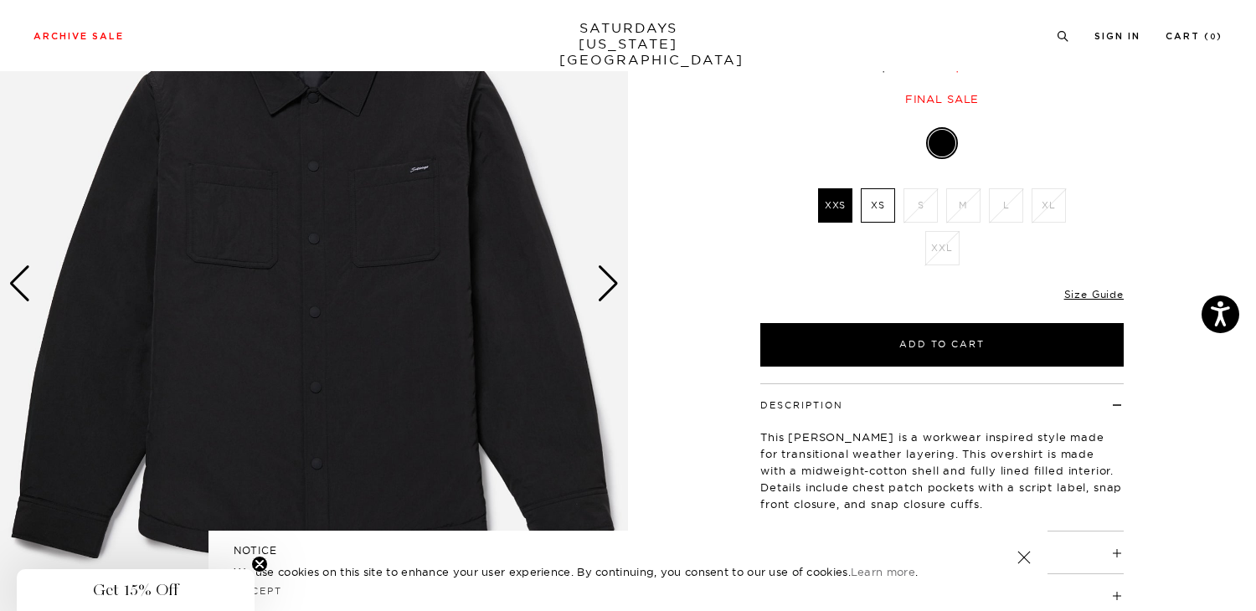
click at [339, 373] on img at bounding box center [314, 283] width 628 height 785
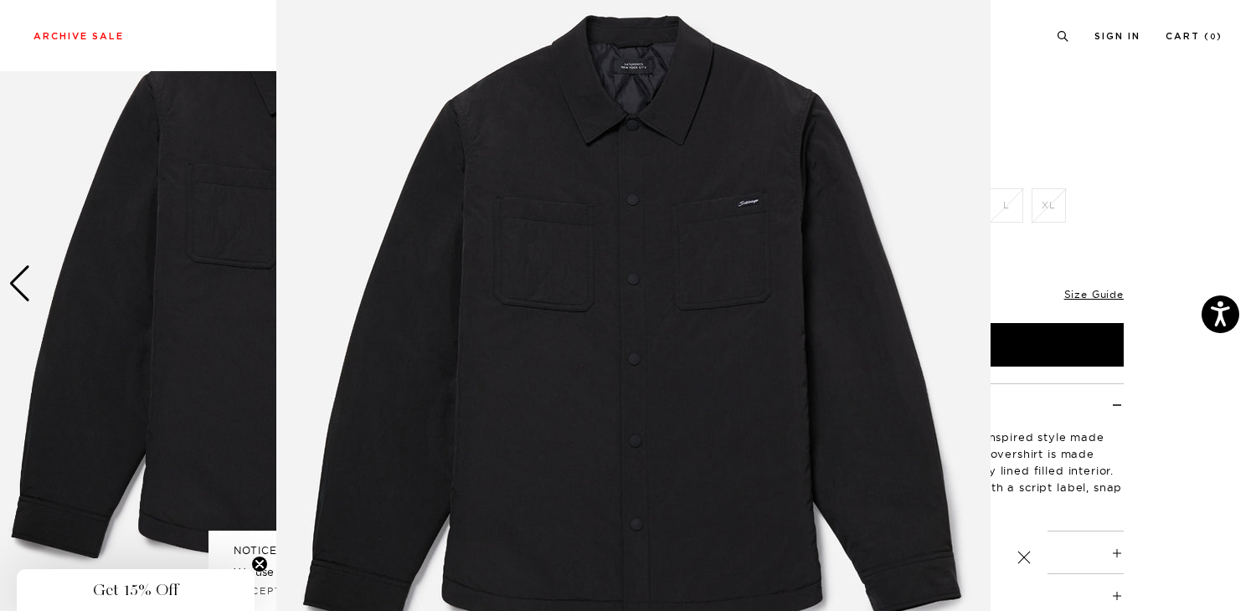
scroll to position [84, 0]
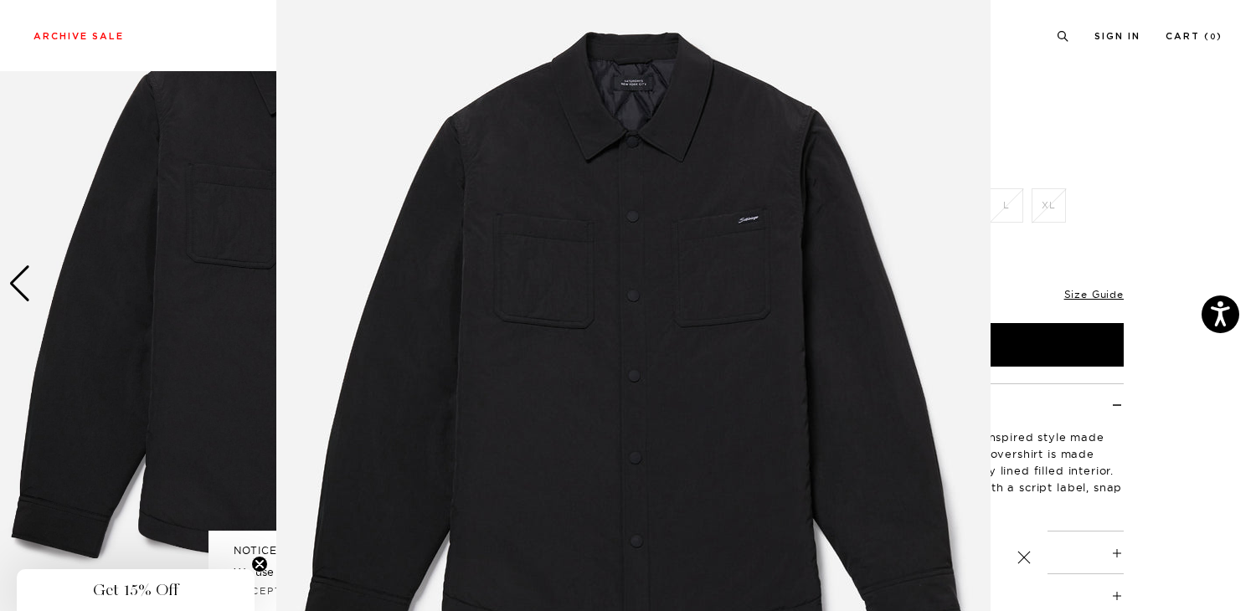
click at [1129, 174] on figure at bounding box center [628, 305] width 1256 height 611
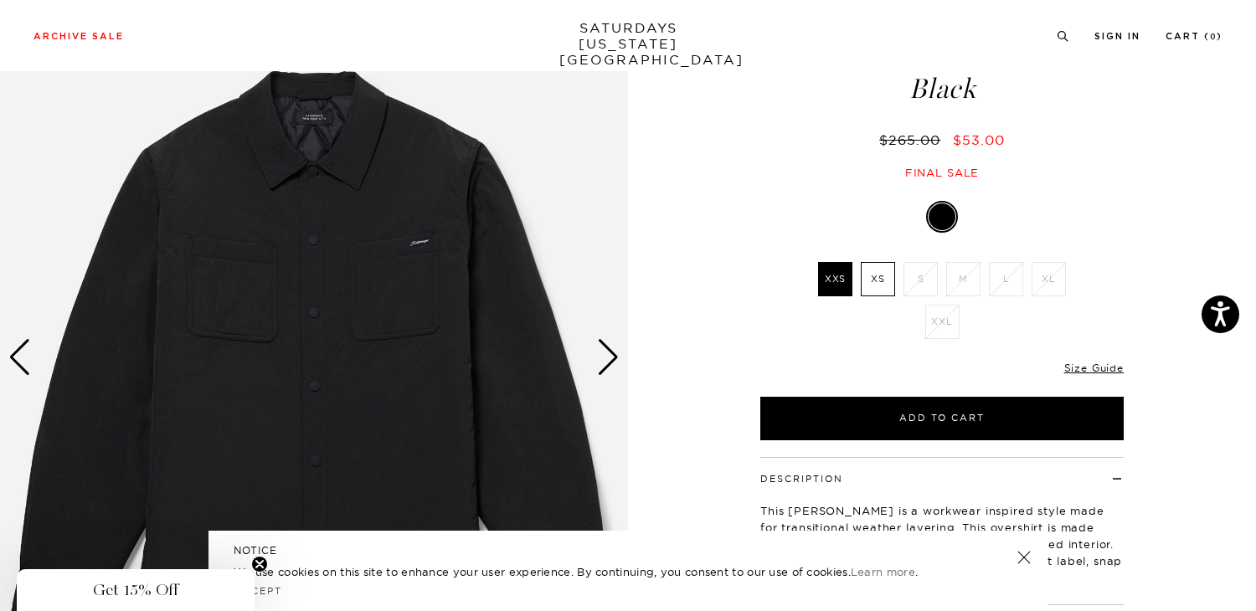
scroll to position [33, 0]
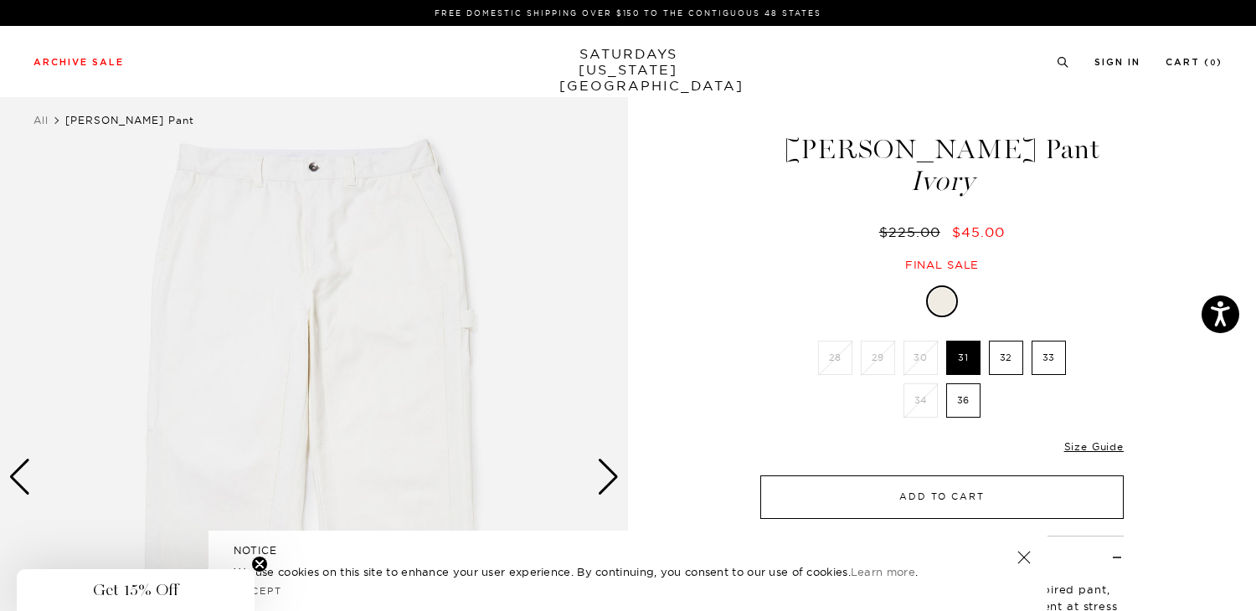
click at [1032, 501] on button "Add to Cart" at bounding box center [941, 497] width 363 height 44
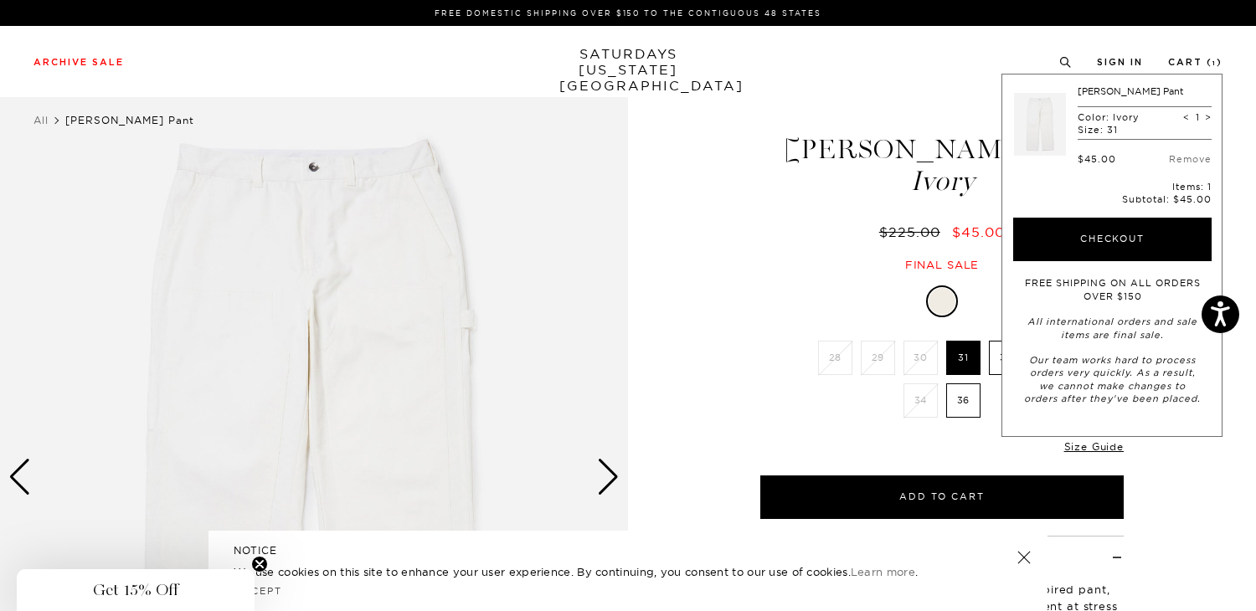
click at [718, 259] on div "1 / 6" at bounding box center [628, 477] width 1256 height 785
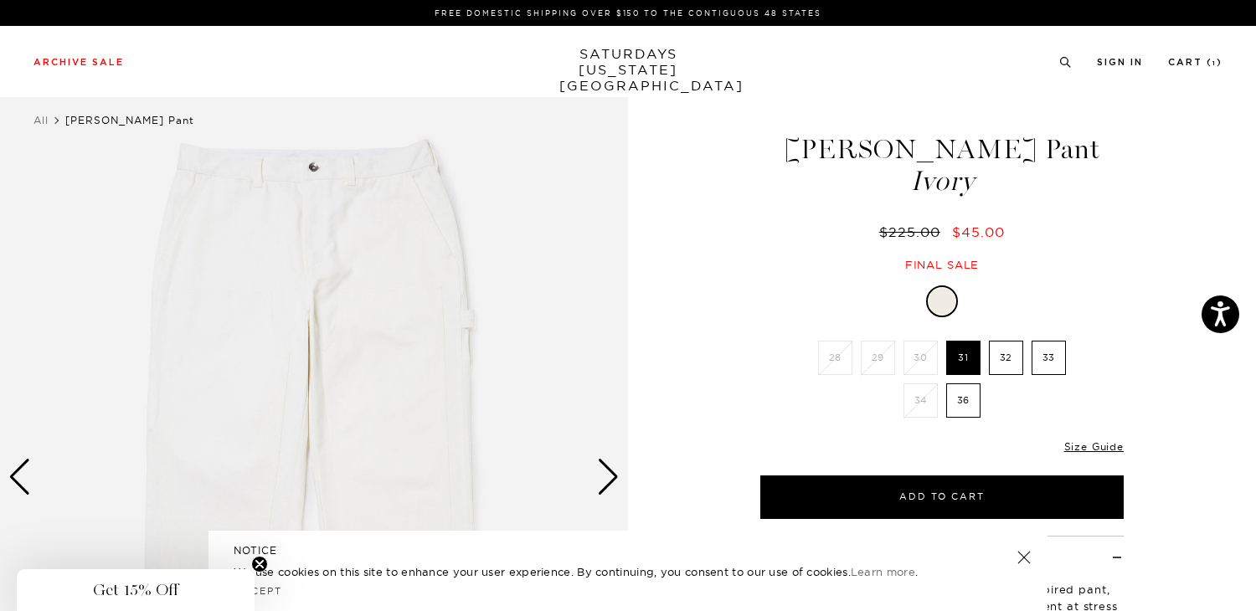
click at [627, 76] on link "SATURDAYS NEW YORK CITY" at bounding box center [628, 70] width 138 height 48
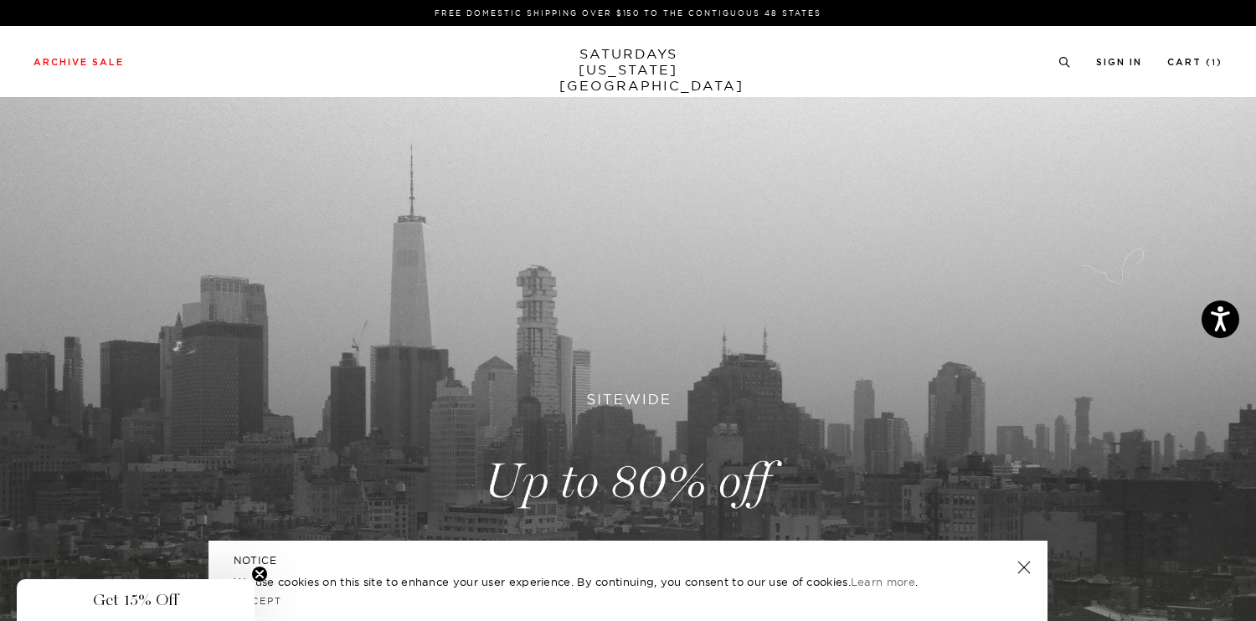
click at [655, 373] on link at bounding box center [628, 481] width 1256 height 768
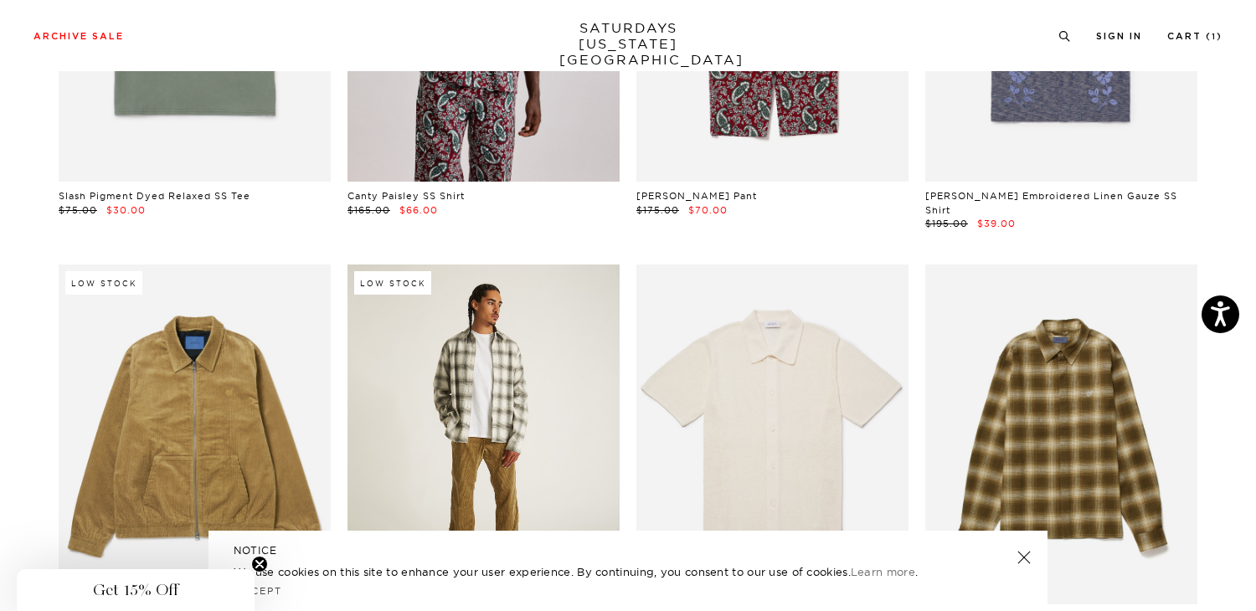
scroll to position [4919, 0]
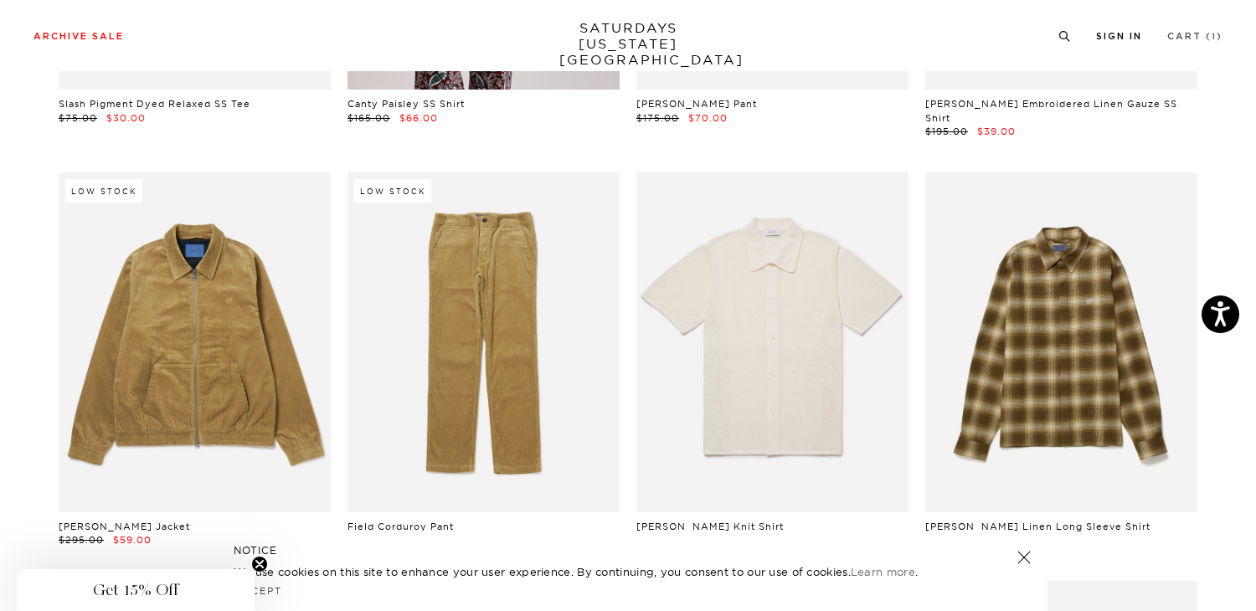
click at [1204, 36] on link "Cart ( 1 )" at bounding box center [1194, 36] width 55 height 9
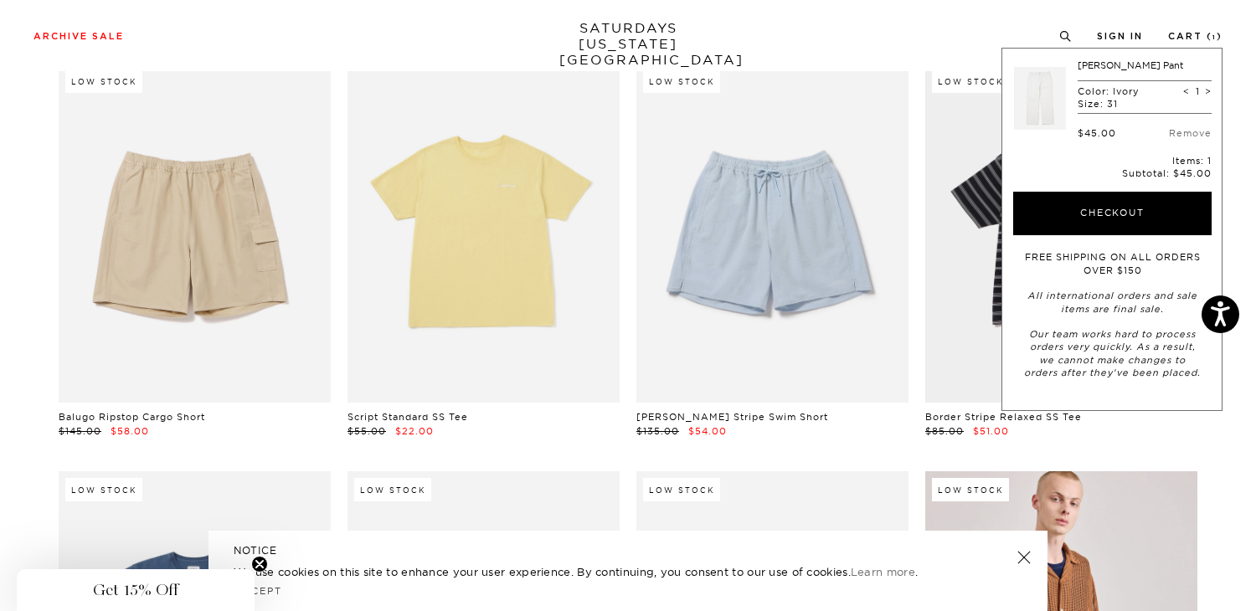
scroll to position [2673, 0]
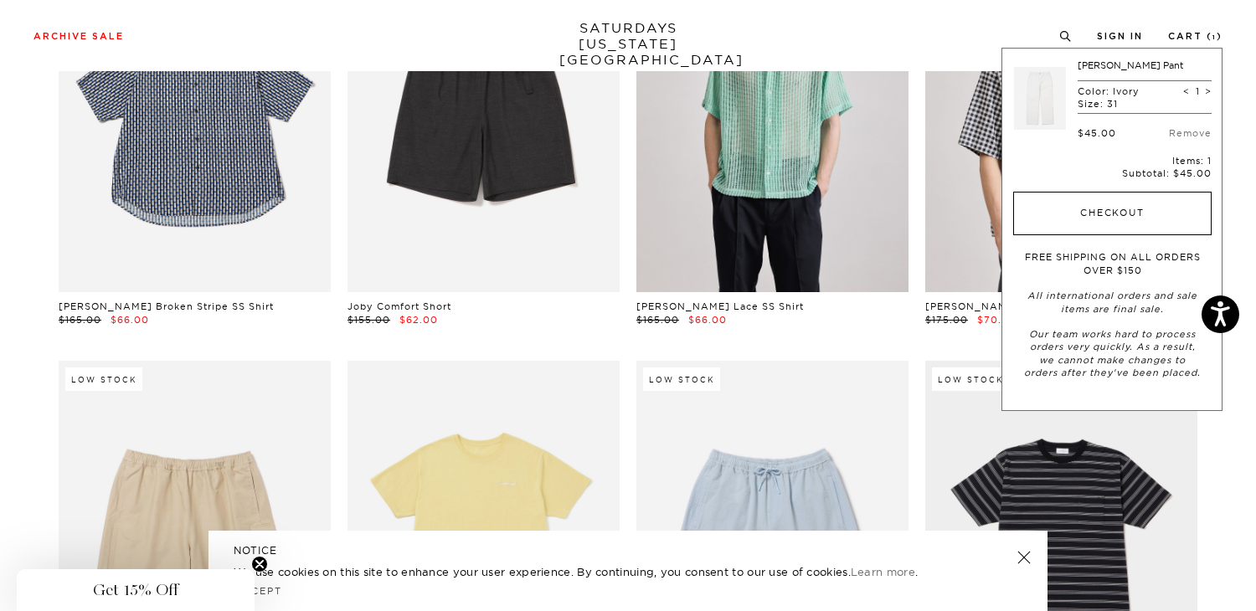
click at [1150, 213] on button "Checkout" at bounding box center [1112, 214] width 198 height 44
